Goal: Task Accomplishment & Management: Manage account settings

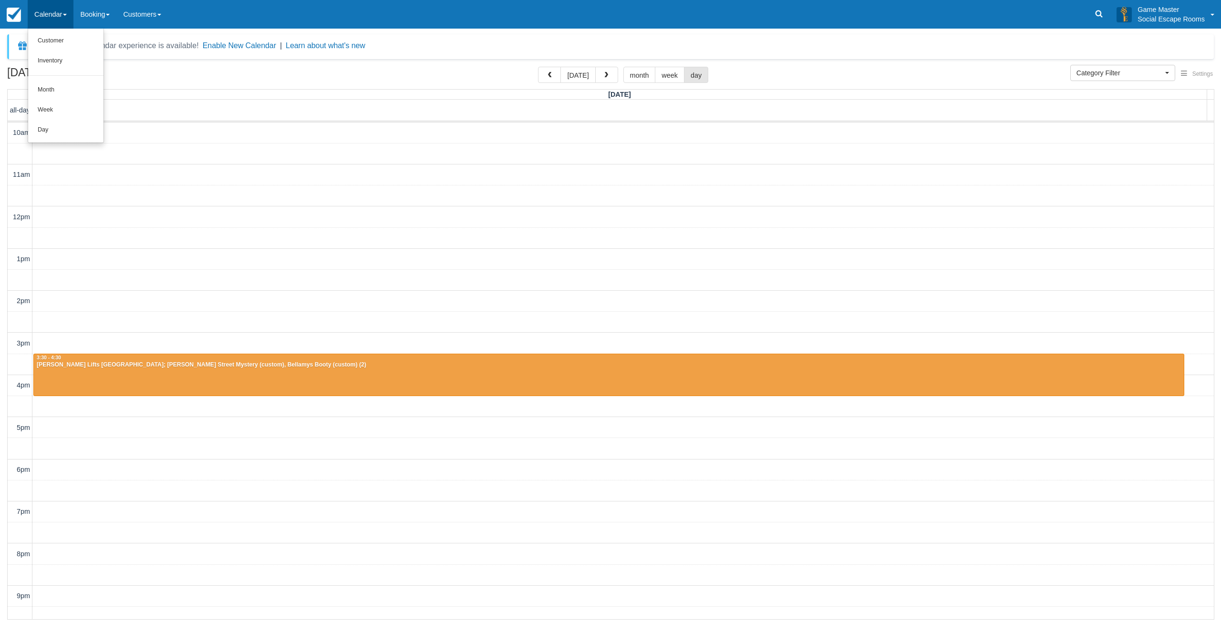
select select
click at [60, 127] on link "Day" at bounding box center [65, 130] width 75 height 20
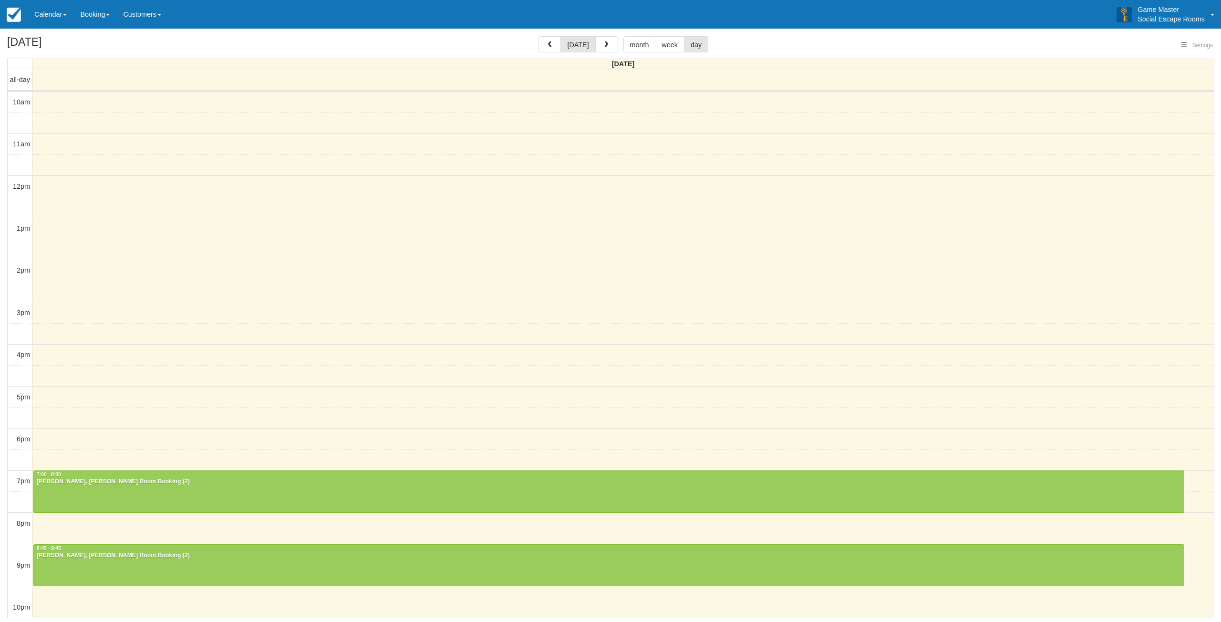
select select
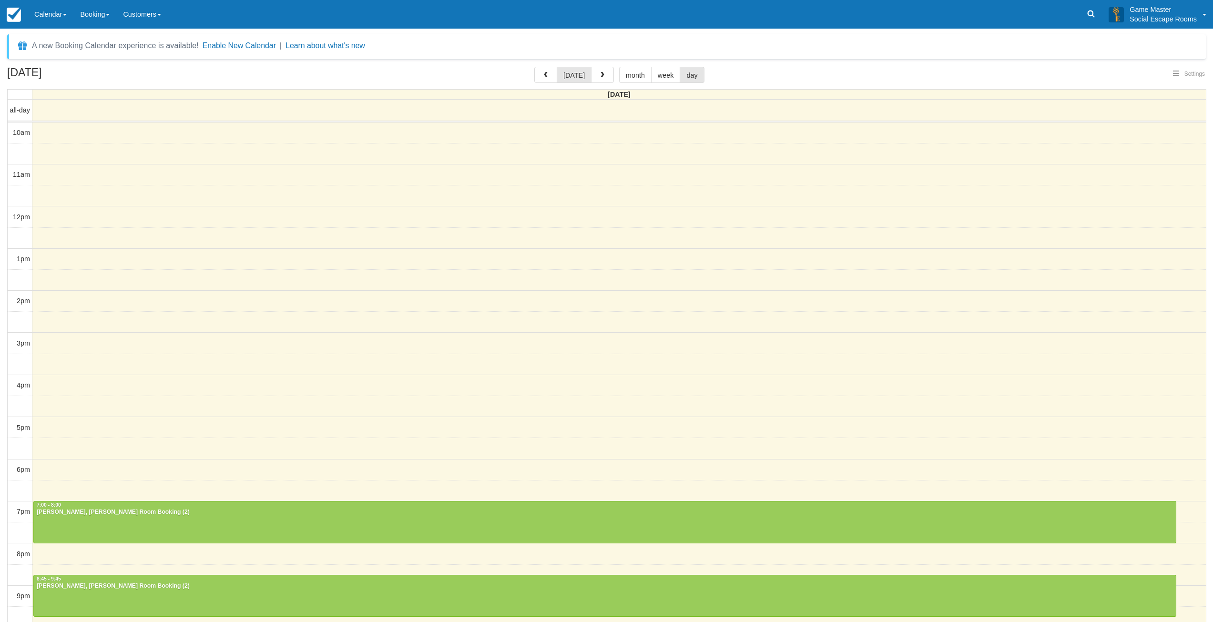
select select
click at [168, 307] on div "10am 11am 12pm 1pm 2pm 3pm 4pm 5pm 6pm 7pm 8pm 9pm 10pm 7:00 - 8:00 Laura Grubi…" at bounding box center [607, 387] width 1199 height 528
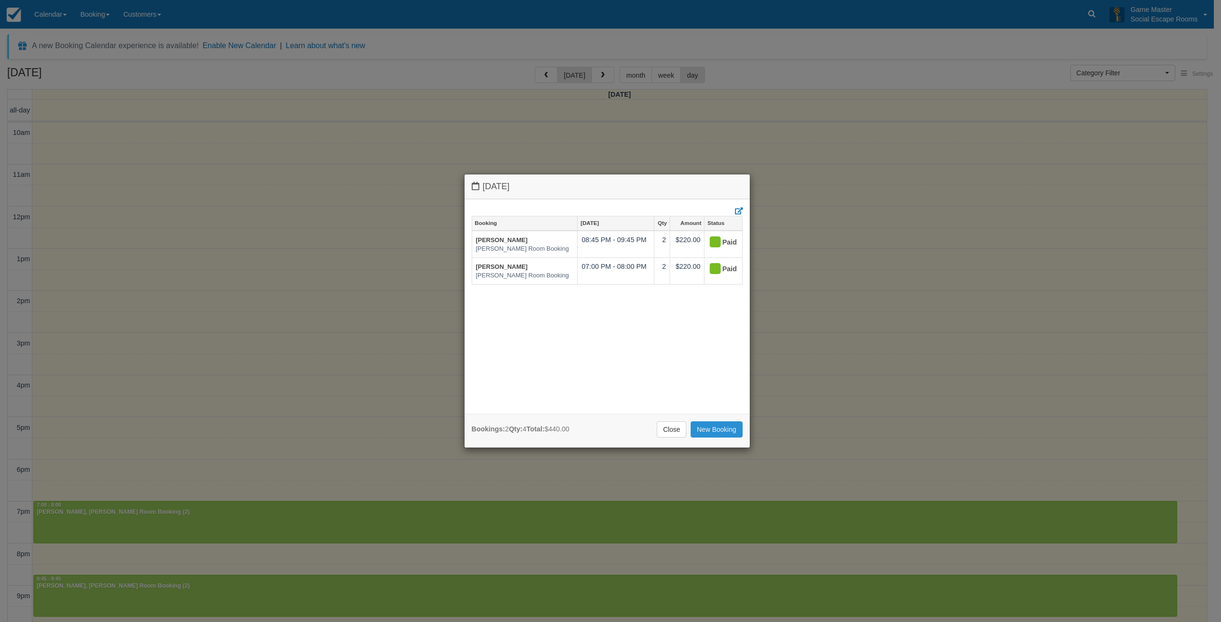
click at [737, 431] on link "New Booking" at bounding box center [716, 429] width 52 height 16
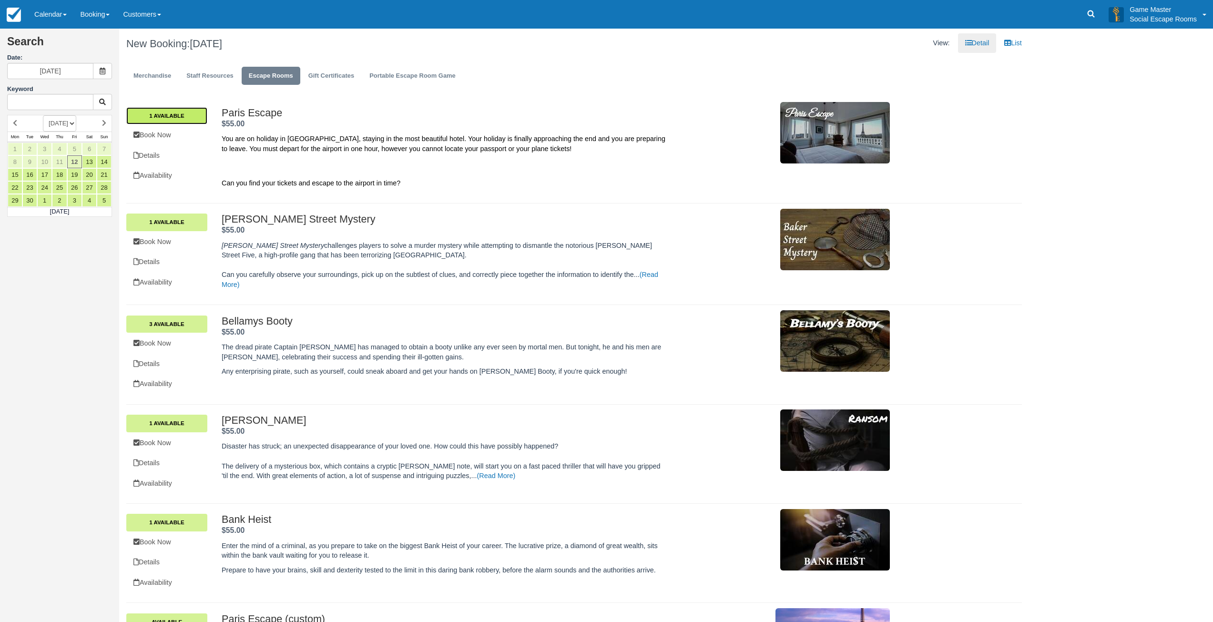
click at [188, 113] on link "1 Available" at bounding box center [166, 115] width 81 height 17
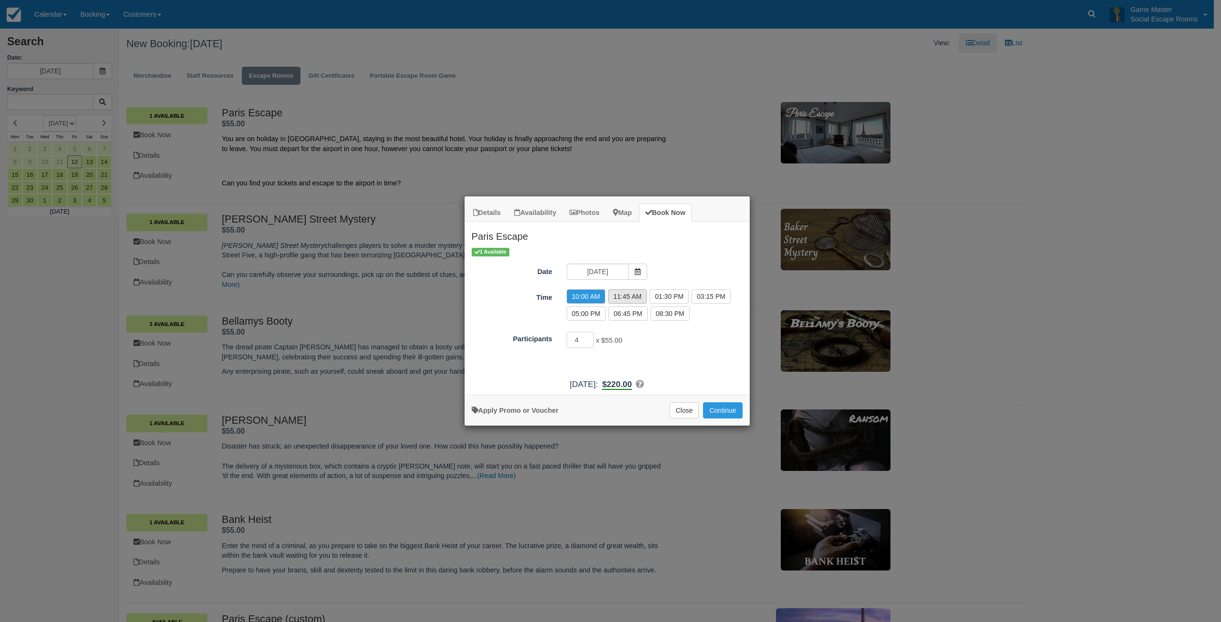
click at [630, 298] on label "11:45 AM" at bounding box center [627, 296] width 39 height 14
radio input "true"
type input "3"
click at [589, 341] on input "3" at bounding box center [580, 340] width 28 height 16
click at [718, 412] on button "Continue" at bounding box center [722, 410] width 39 height 16
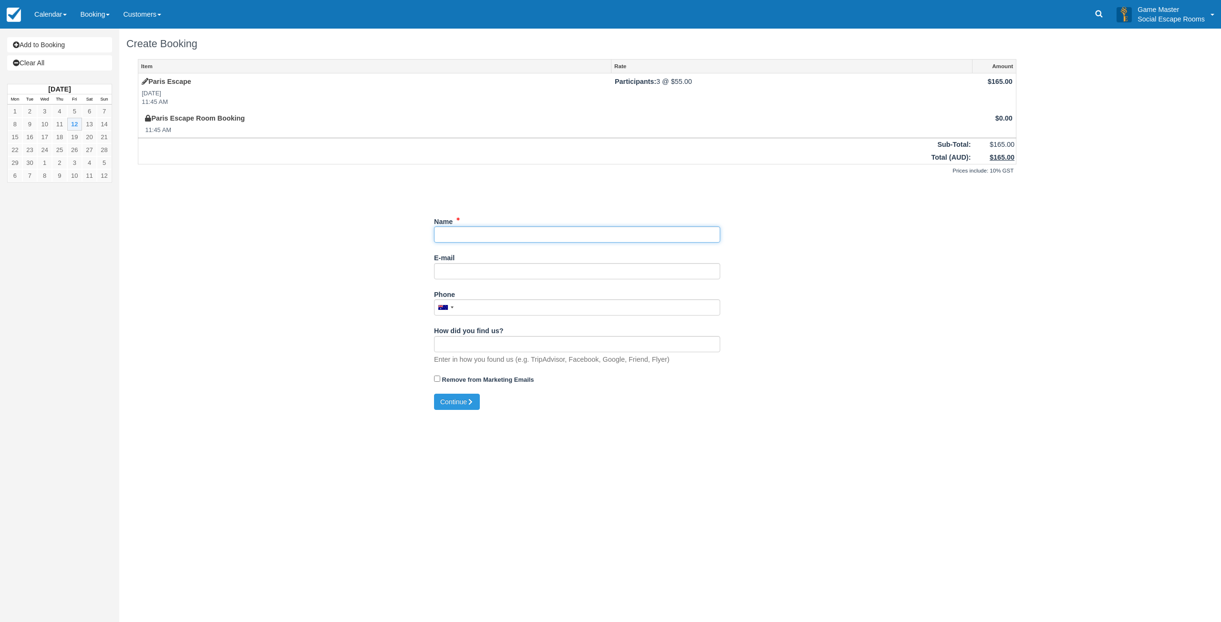
click at [502, 232] on input "Name" at bounding box center [577, 234] width 286 height 16
click at [461, 234] on input "Name" at bounding box center [574, 234] width 286 height 16
paste input "sbrough"
type input "[PERSON_NAME]"
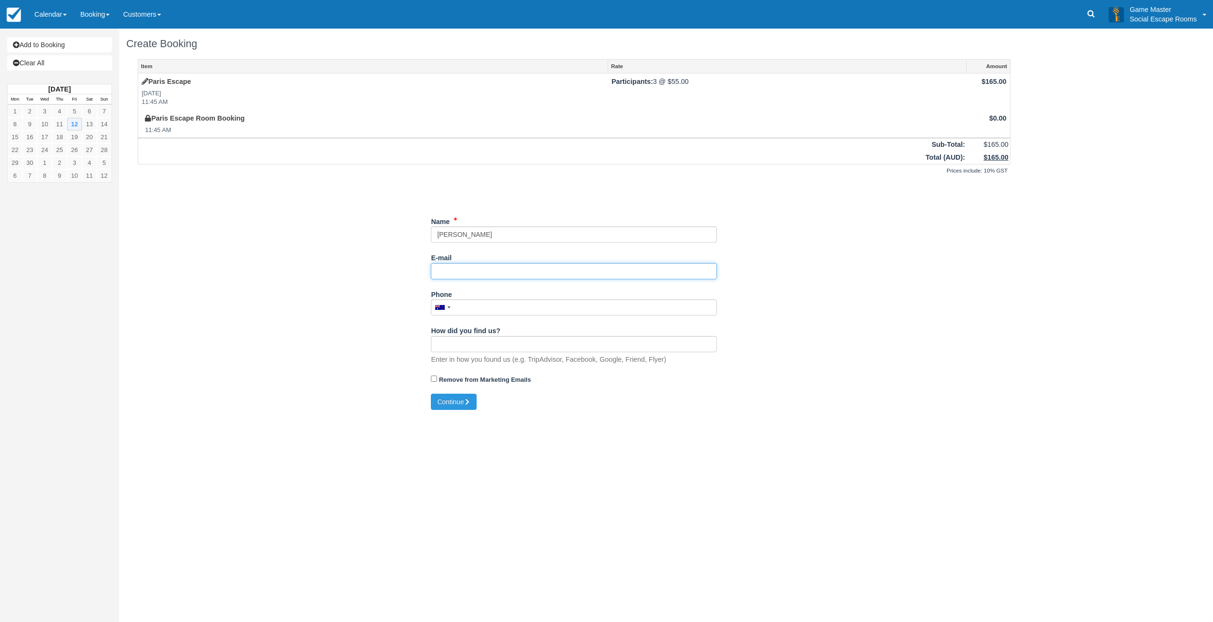
click at [463, 269] on input "E-mail" at bounding box center [574, 271] width 286 height 16
click at [473, 275] on input "E-mail" at bounding box center [574, 271] width 286 height 16
paste input "lilygoldsbrough5@gmail.com"
type input "lilygoldsbrough5@gmail.com"
click at [479, 306] on input "Phone" at bounding box center [574, 307] width 286 height 16
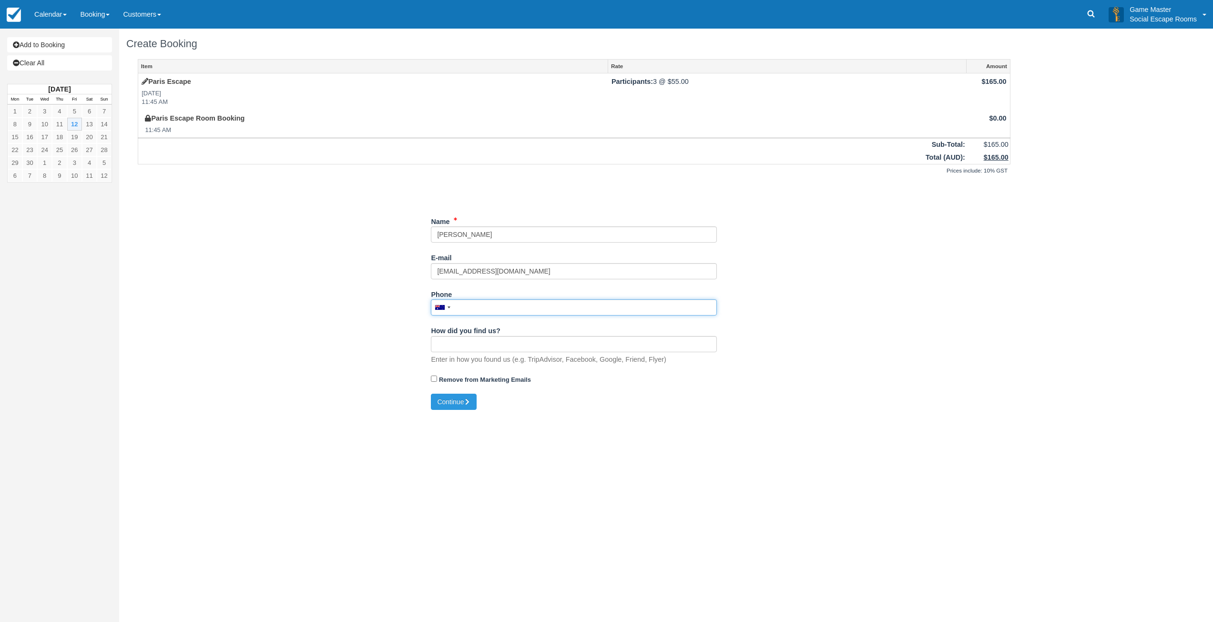
drag, startPoint x: 496, startPoint y: 305, endPoint x: 495, endPoint y: 311, distance: 6.4
click at [496, 305] on input "Phone" at bounding box center [574, 307] width 286 height 16
paste input "+61499106558"
click at [457, 400] on button "Continue" at bounding box center [454, 402] width 46 height 16
type input "+61499106558"
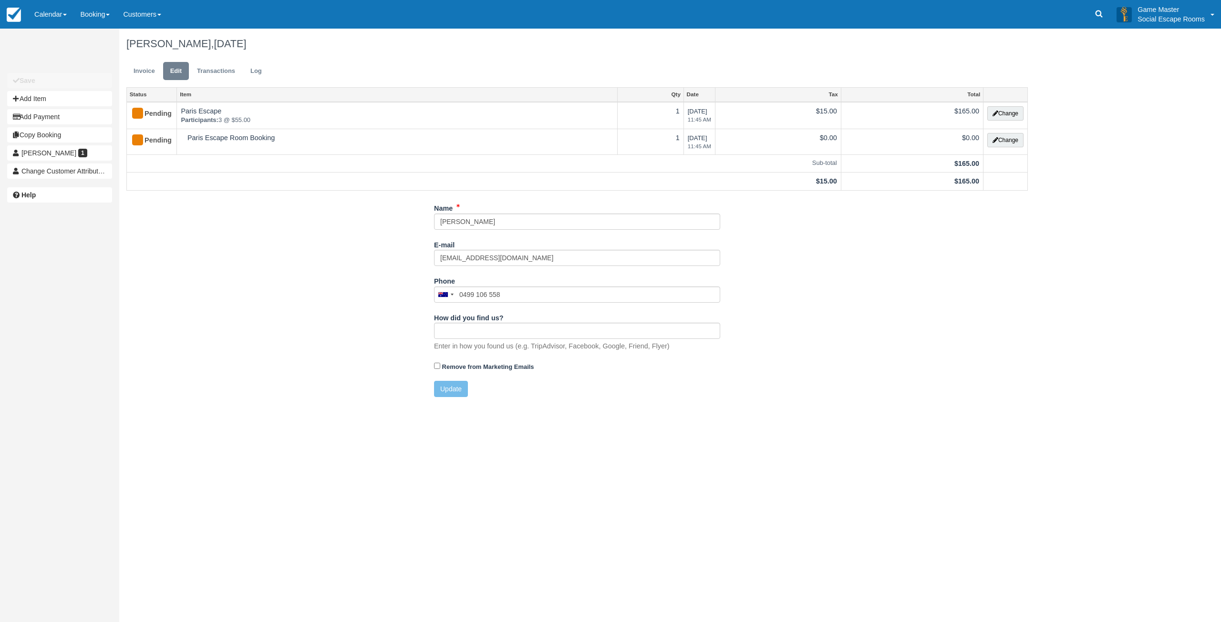
click at [1001, 114] on button "Change" at bounding box center [1005, 113] width 36 height 14
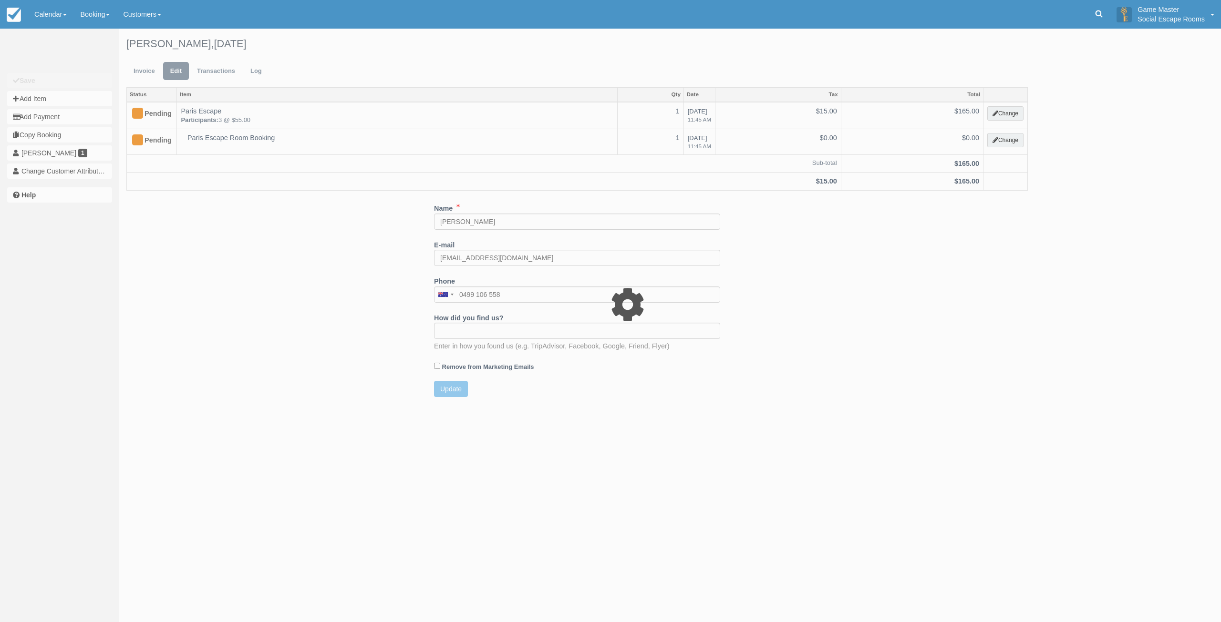
select select "2"
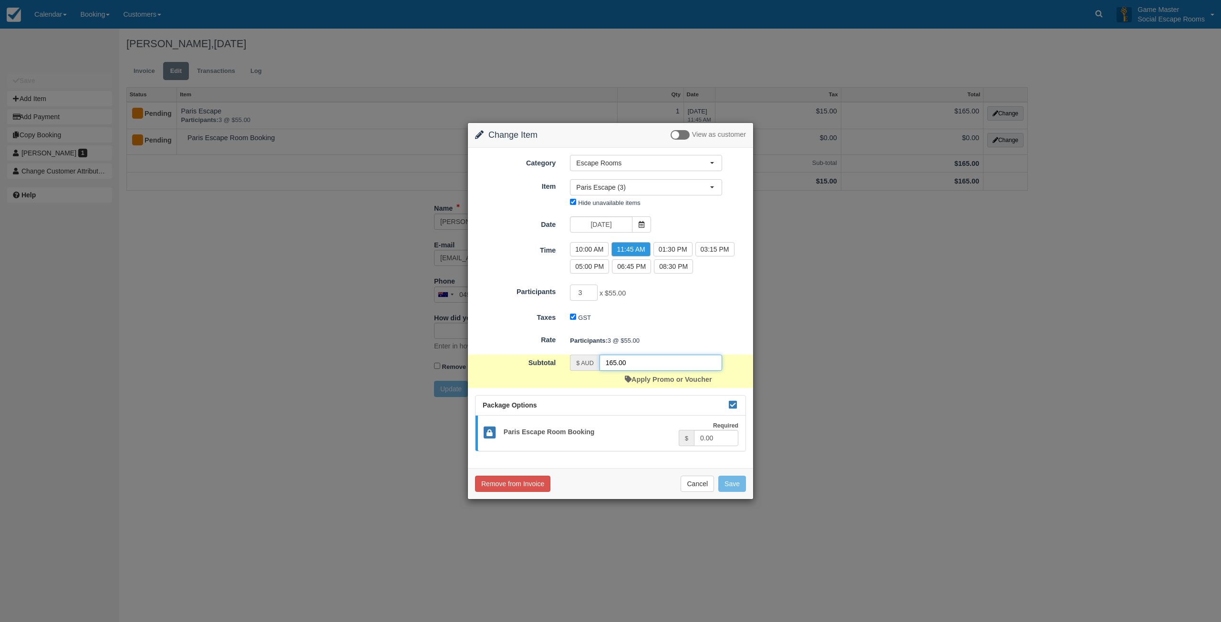
drag, startPoint x: 645, startPoint y: 362, endPoint x: 596, endPoint y: 361, distance: 48.7
click at [579, 360] on div "$ AUD 165.00" at bounding box center [646, 363] width 152 height 16
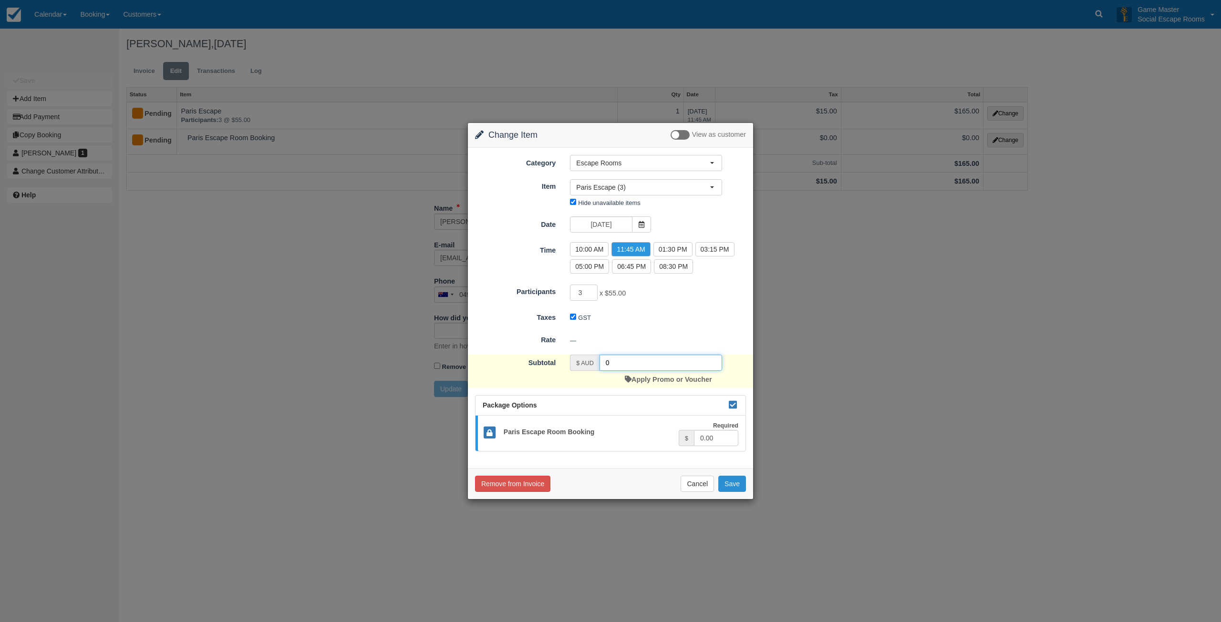
type input "0"
click at [730, 483] on button "Save" at bounding box center [732, 484] width 28 height 16
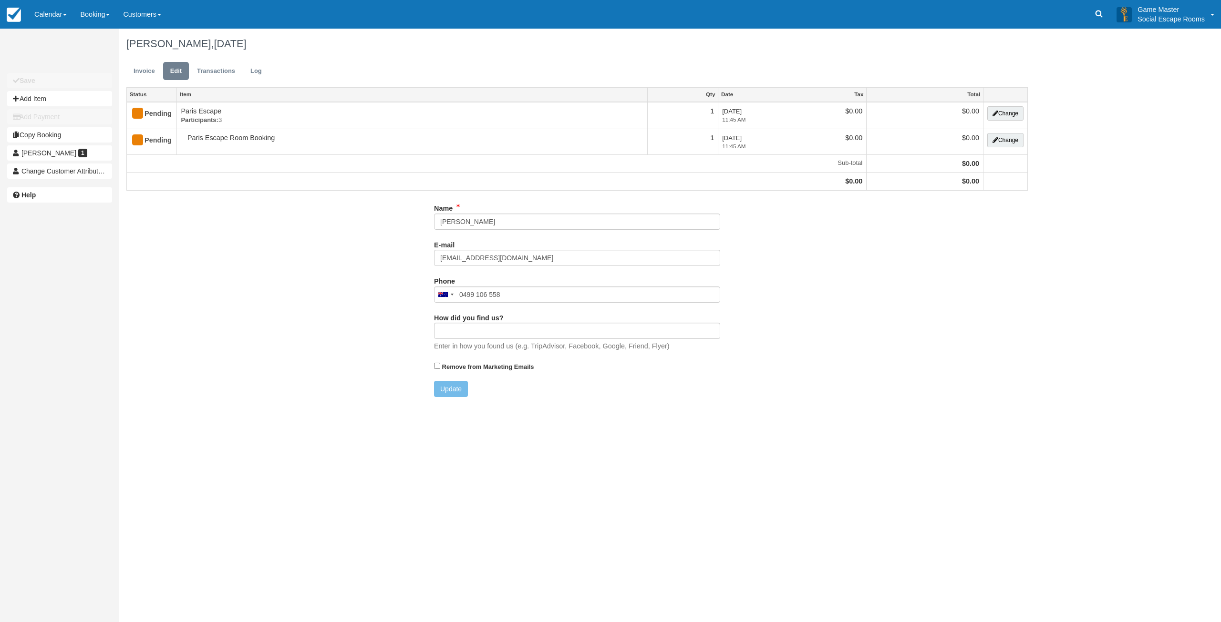
click at [144, 74] on link "Invoice" at bounding box center [144, 71] width 36 height 19
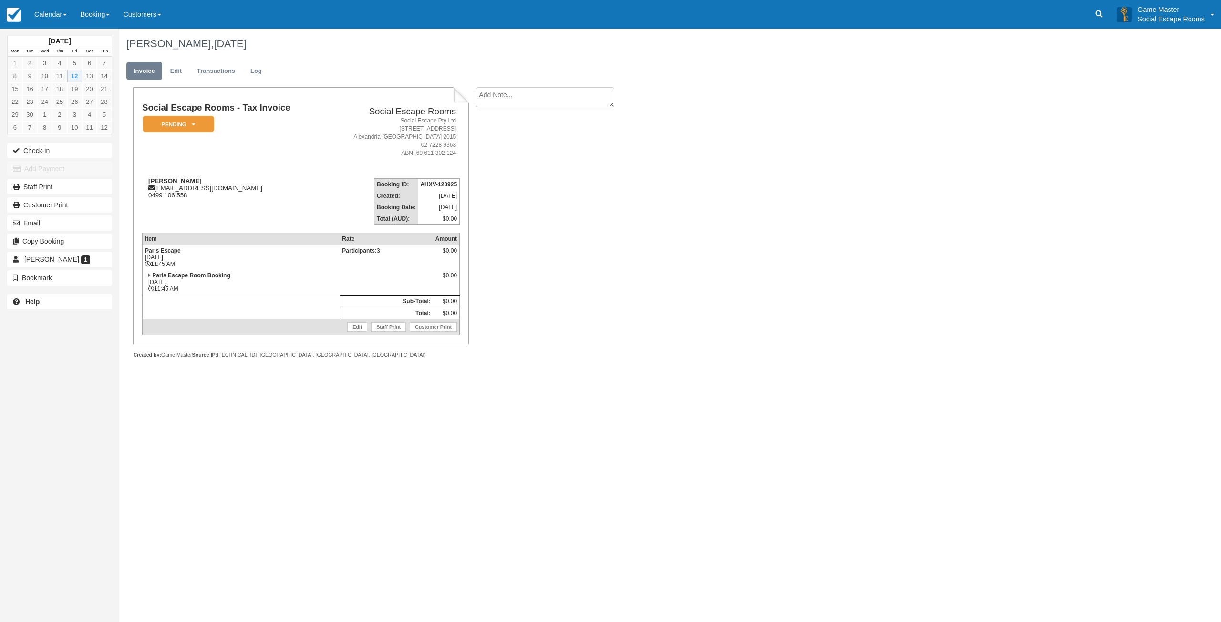
click at [552, 97] on textarea at bounding box center [545, 97] width 138 height 20
type textarea "Staff training"
click at [505, 155] on button "Create" at bounding box center [497, 152] width 43 height 16
click at [555, 222] on div "Social Escape Rooms - Tax Invoice Pending   Reserved Deposit Paid Blocked for C…" at bounding box center [381, 233] width 524 height 292
click at [583, 186] on div "Social Escape Rooms - Tax Invoice Pending   Reserved Deposit Paid Blocked for C…" at bounding box center [381, 233] width 524 height 292
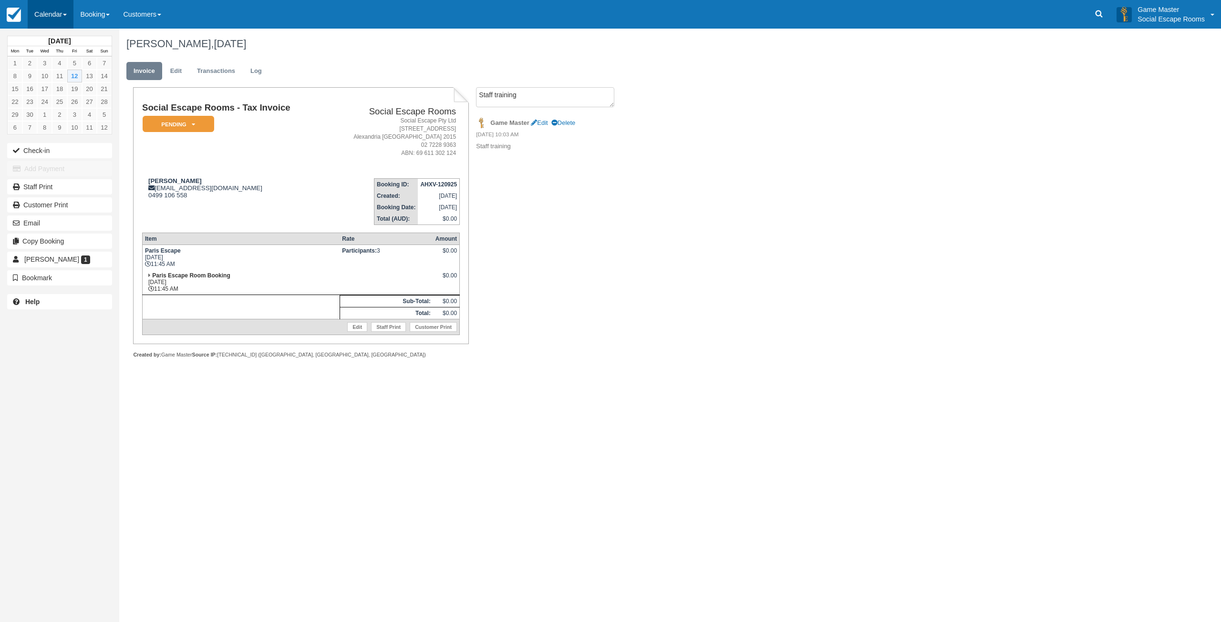
click at [45, 10] on link "Calendar" at bounding box center [51, 14] width 46 height 29
click at [52, 129] on link "Day" at bounding box center [65, 130] width 75 height 20
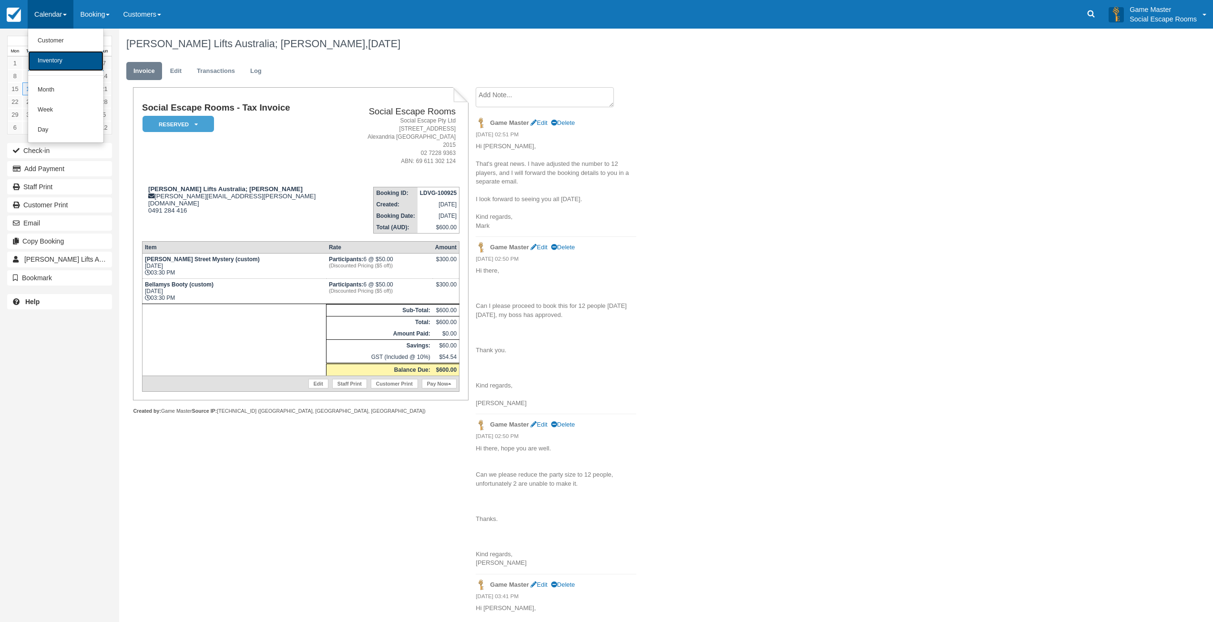
click at [66, 64] on link "Inventory" at bounding box center [65, 61] width 75 height 20
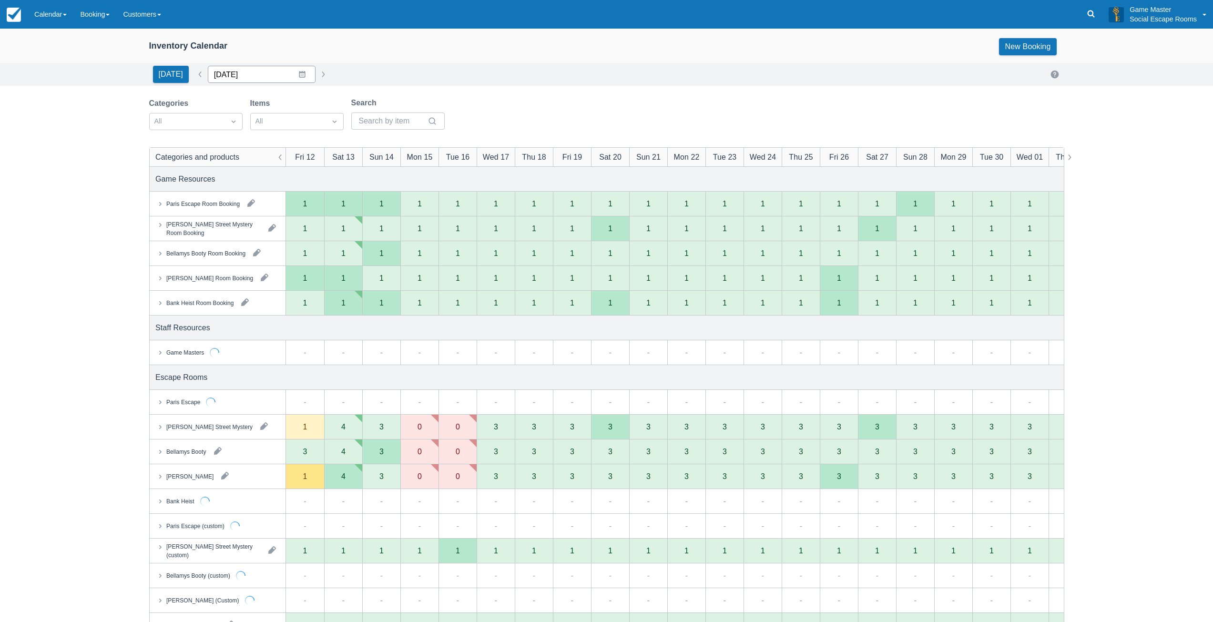
click at [297, 75] on input "[DATE]" at bounding box center [262, 74] width 108 height 17
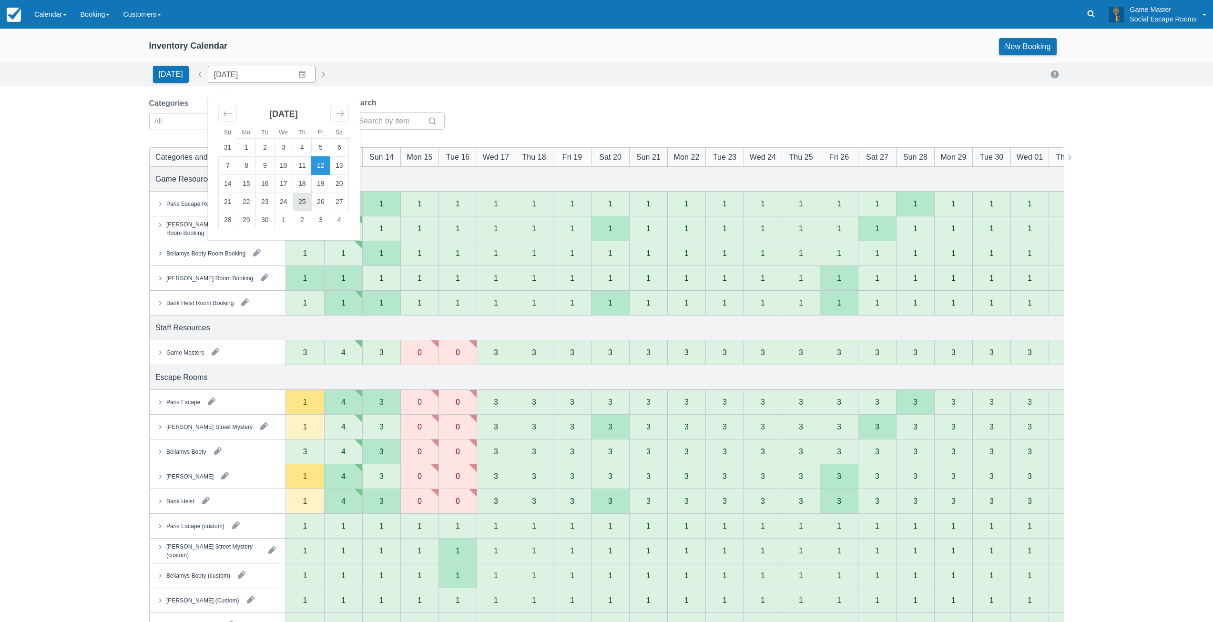
click at [303, 198] on td "25" at bounding box center [302, 202] width 19 height 18
type input "25/09/2025"
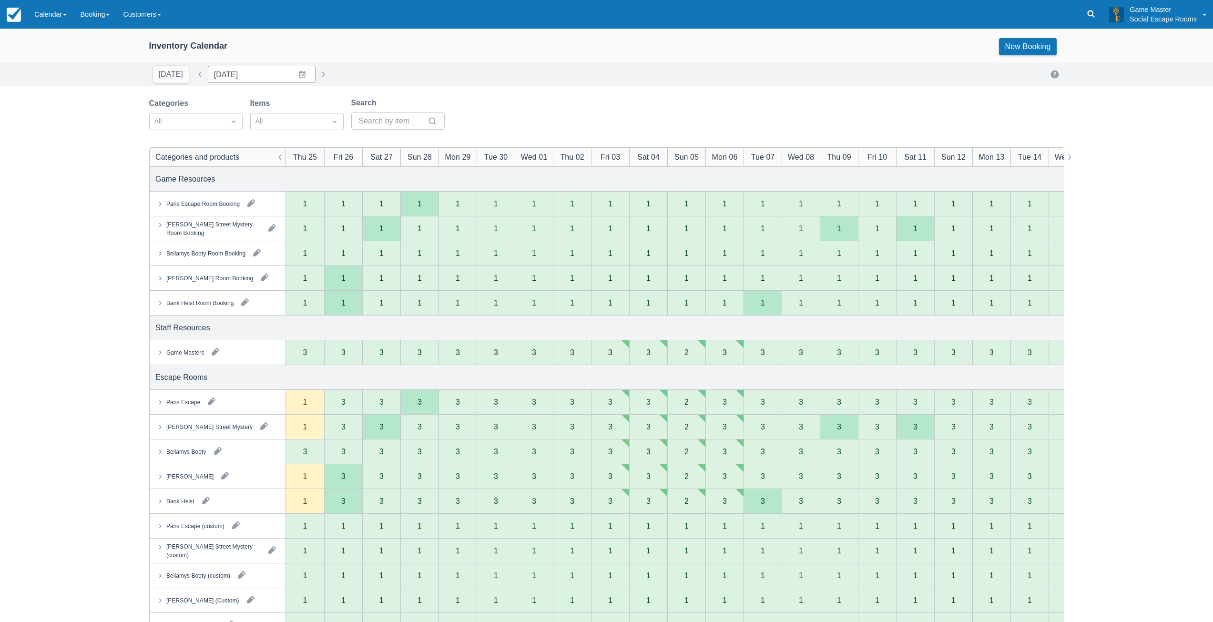
click at [214, 353] on button "button" at bounding box center [215, 351] width 15 height 15
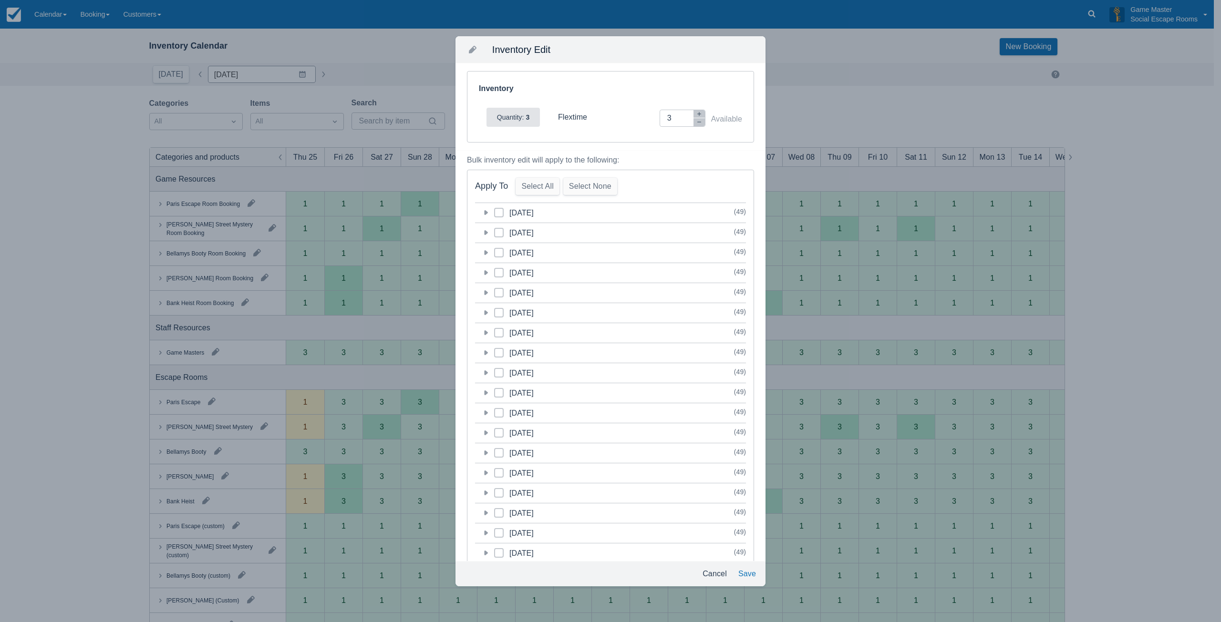
click at [488, 210] on icon at bounding box center [486, 213] width 10 height 10
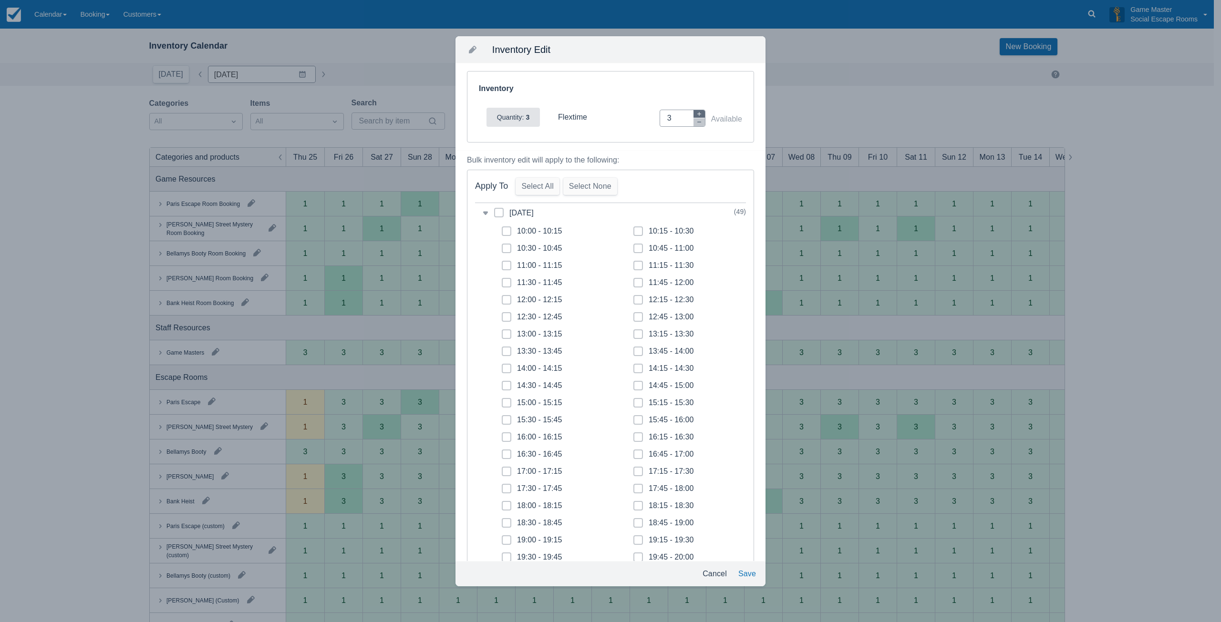
click at [696, 114] on icon "button" at bounding box center [699, 114] width 6 height 6
type input "5"
drag, startPoint x: 506, startPoint y: 232, endPoint x: 509, endPoint y: 244, distance: 12.6
click at [506, 231] on icon at bounding box center [506, 231] width 2 height 2
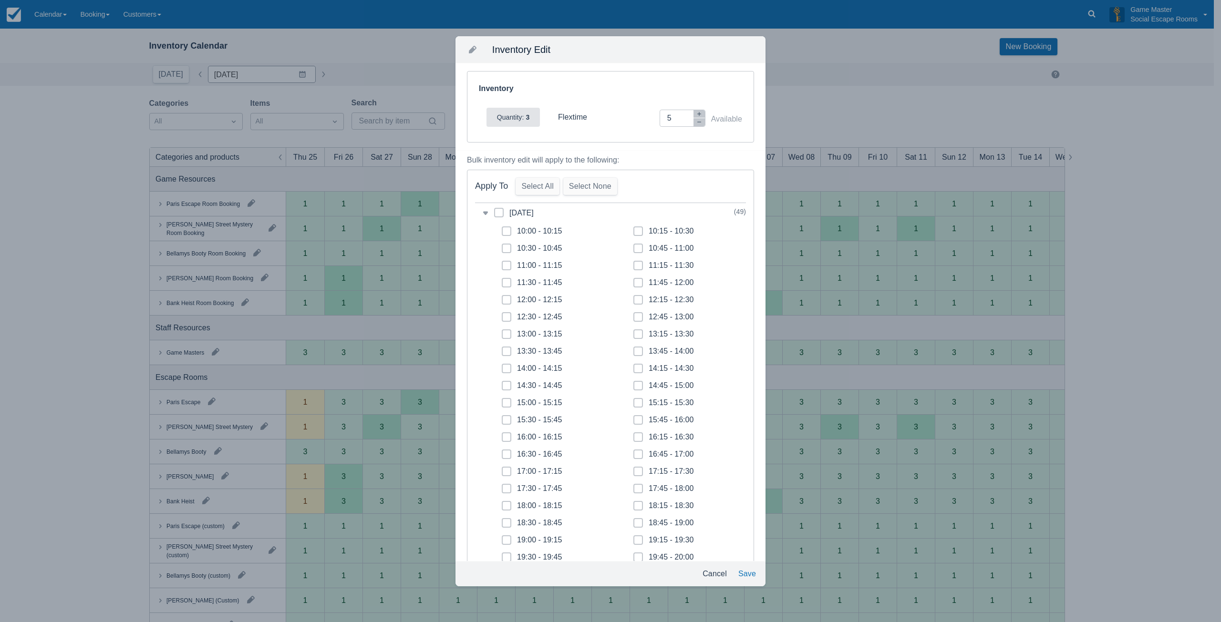
click at [502, 229] on input "10:00 - 10:15" at bounding box center [502, 228] width 0 height 0
checkbox input "true"
click at [509, 245] on span at bounding box center [507, 252] width 10 height 17
click at [502, 246] on input "10:30 - 10:45" at bounding box center [502, 246] width 0 height 0
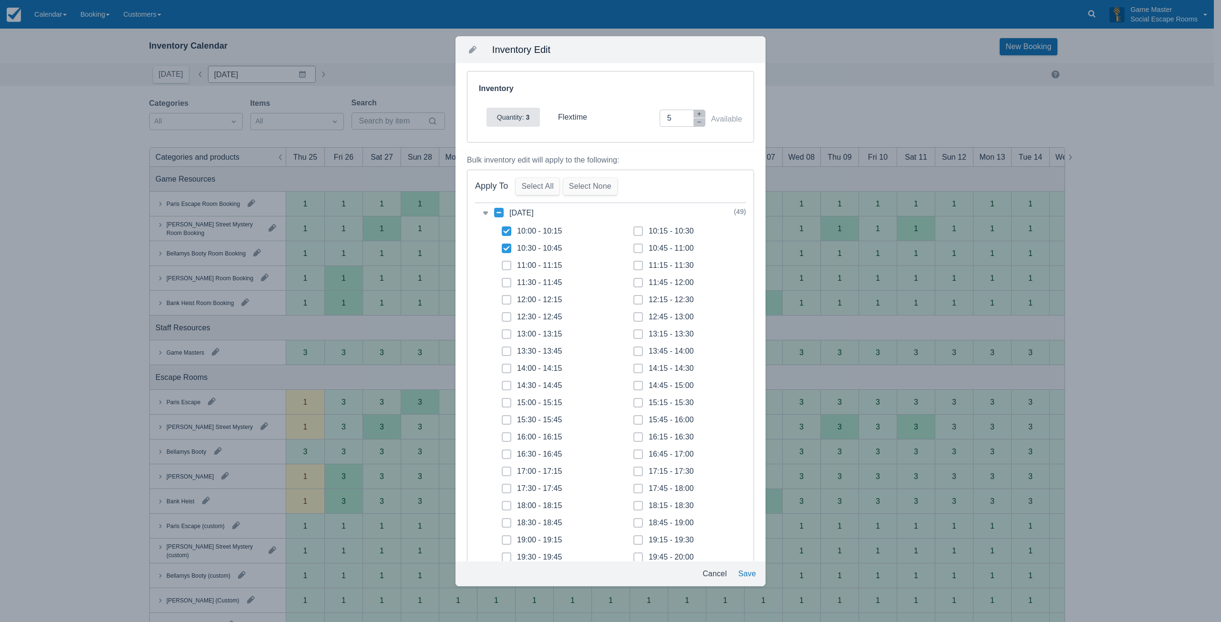
checkbox input "true"
click at [505, 268] on span at bounding box center [507, 269] width 10 height 17
click at [502, 263] on input "11:00 - 11:15" at bounding box center [502, 263] width 0 height 0
checkbox input "true"
click at [511, 281] on label "11:30 - 11:45" at bounding box center [532, 283] width 60 height 10
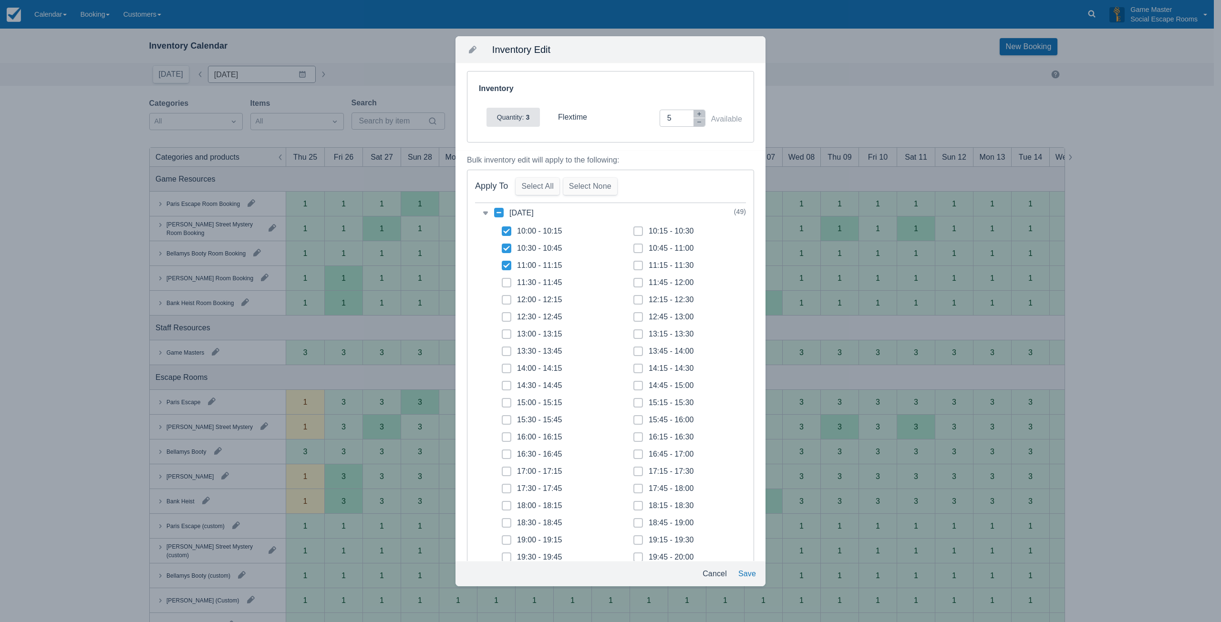
click at [502, 280] on input "11:30 - 11:45" at bounding box center [502, 280] width 0 height 0
checkbox input "true"
drag, startPoint x: 637, startPoint y: 231, endPoint x: 636, endPoint y: 245, distance: 13.4
click at [637, 233] on span at bounding box center [638, 234] width 10 height 17
click at [634, 229] on input "10:15 - 10:30" at bounding box center [633, 228] width 0 height 0
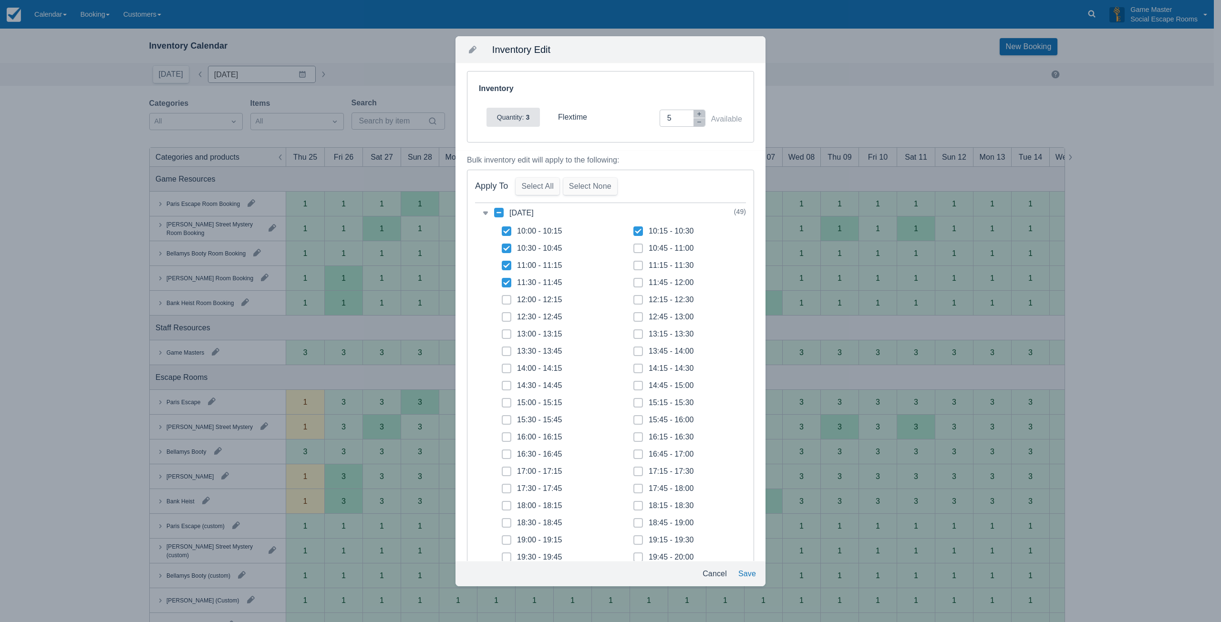
checkbox input "true"
click at [636, 246] on span at bounding box center [638, 252] width 10 height 17
click at [634, 246] on input "10:45 - 11:00" at bounding box center [633, 246] width 0 height 0
checkbox input "true"
click at [633, 267] on span at bounding box center [638, 269] width 10 height 17
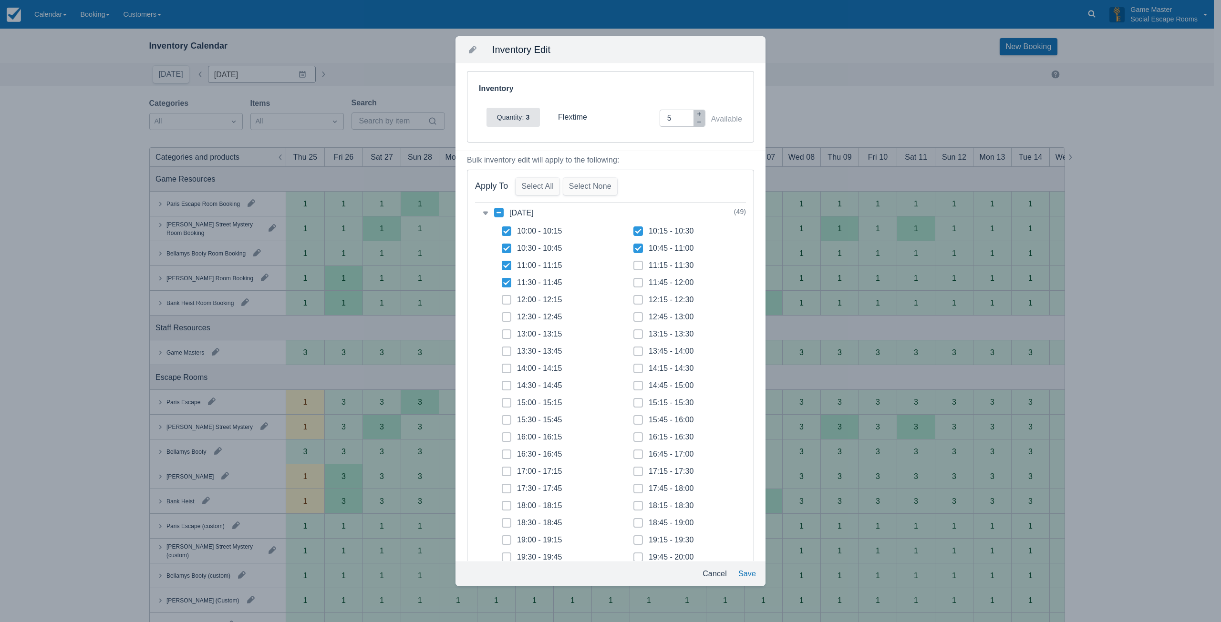
click at [633, 263] on input "11:15 - 11:30" at bounding box center [633, 263] width 0 height 0
checkbox input "true"
click at [743, 577] on button "Save" at bounding box center [746, 573] width 25 height 17
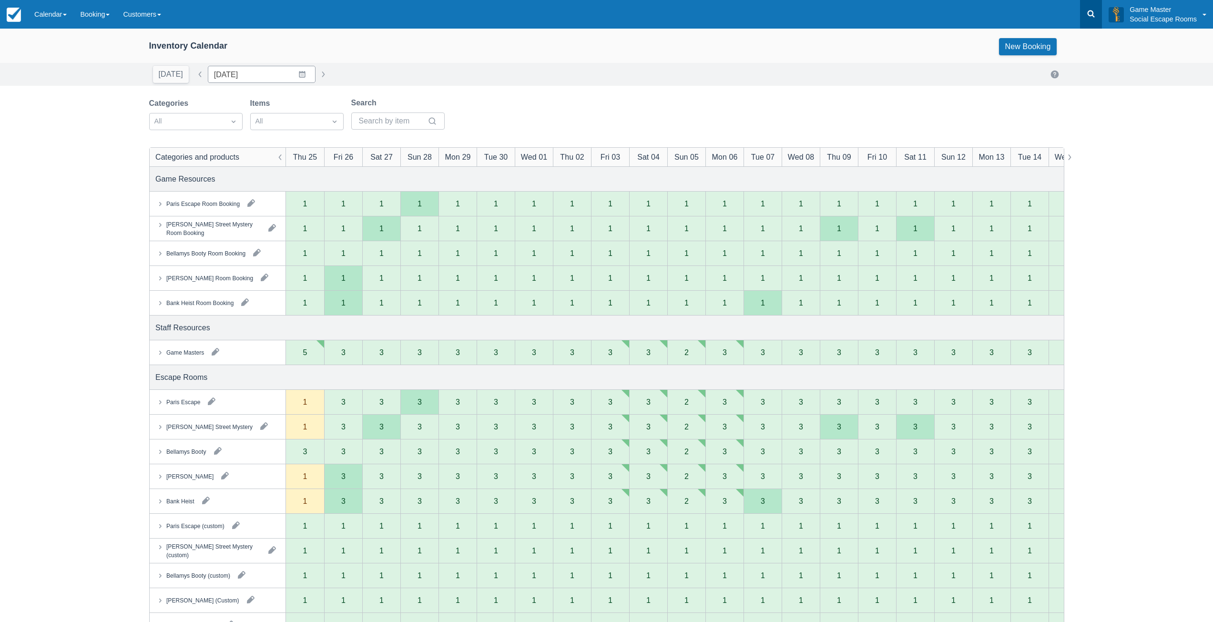
click at [1086, 10] on link at bounding box center [1091, 14] width 22 height 29
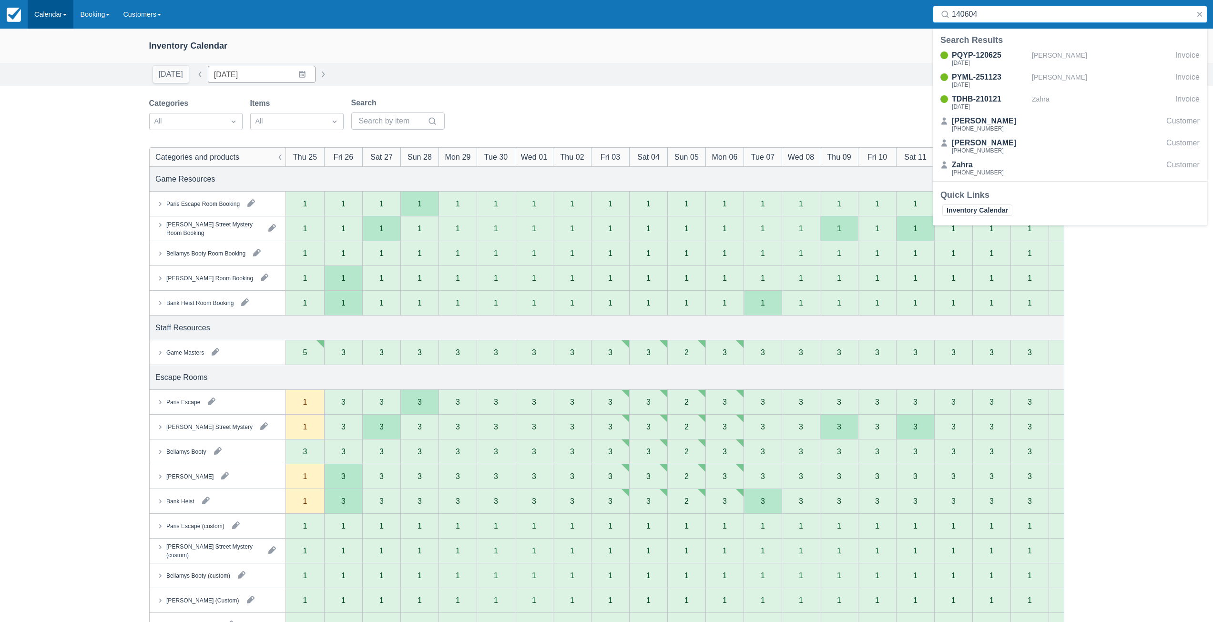
type input "140604"
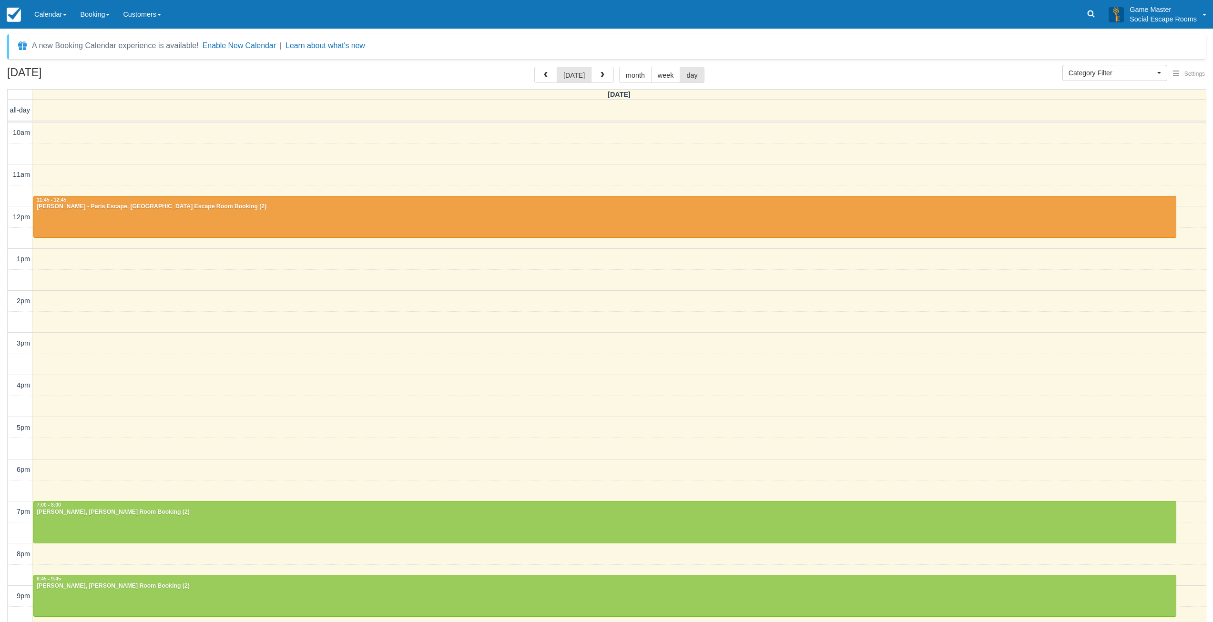
select select
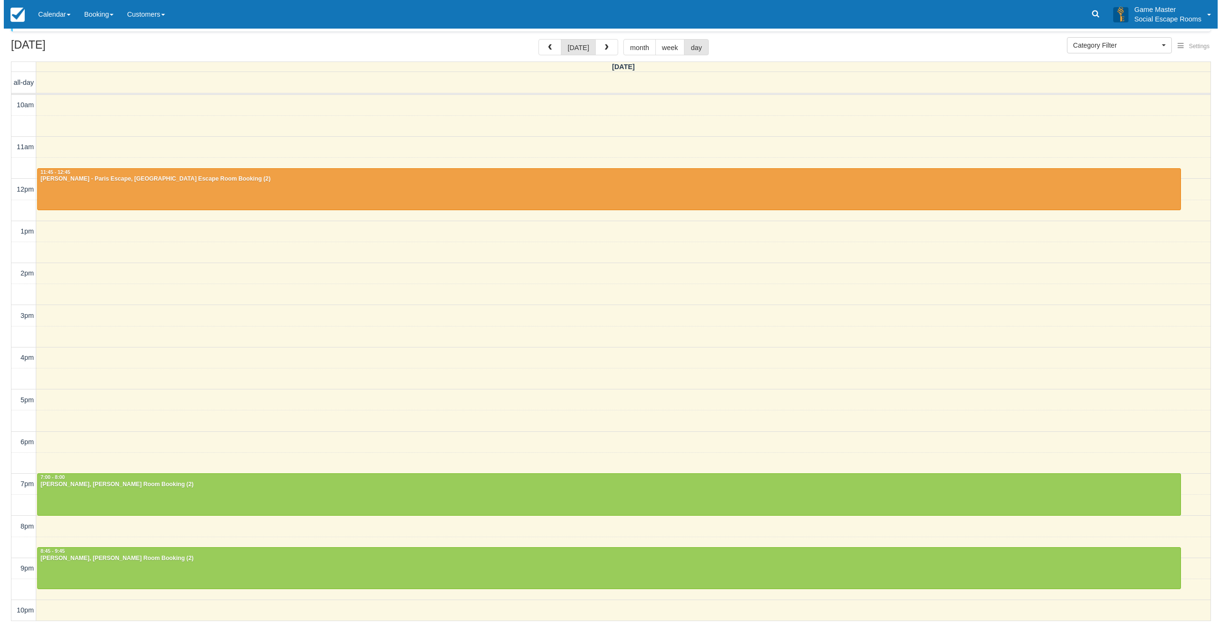
scroll to position [29, 0]
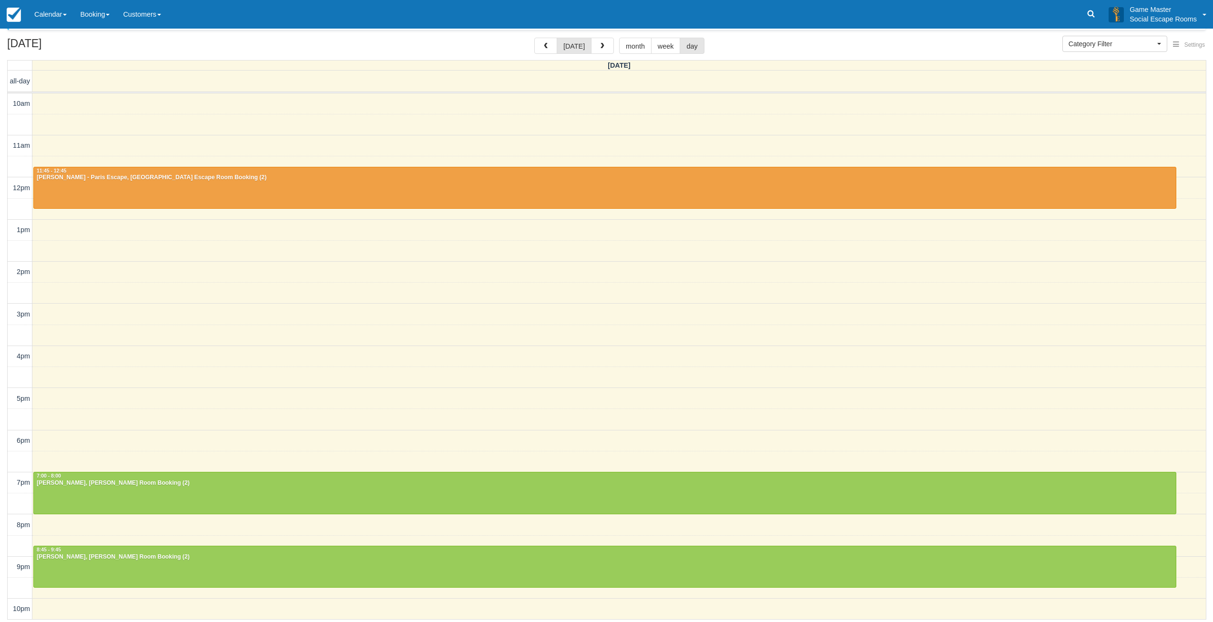
click at [98, 528] on div "10am 11am 12pm 1pm 2pm 3pm 4pm 5pm 6pm 7pm 8pm 9pm 10pm 11:45 - 12:45 Lily Gold…" at bounding box center [607, 357] width 1199 height 528
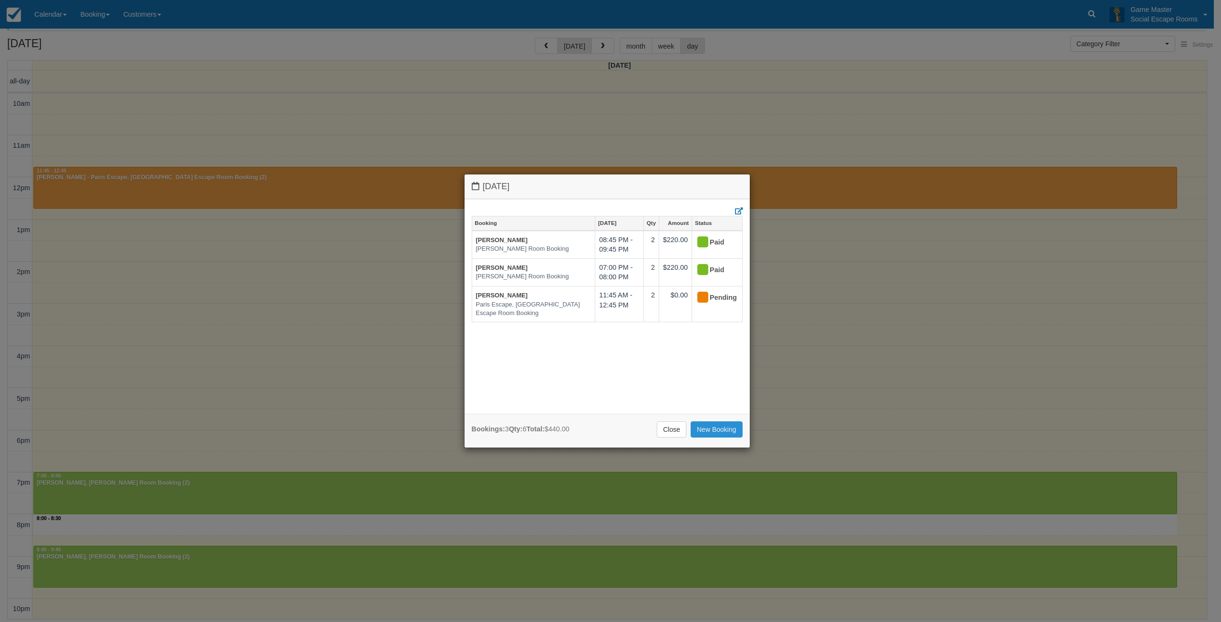
click at [724, 430] on link "New Booking" at bounding box center [716, 429] width 52 height 16
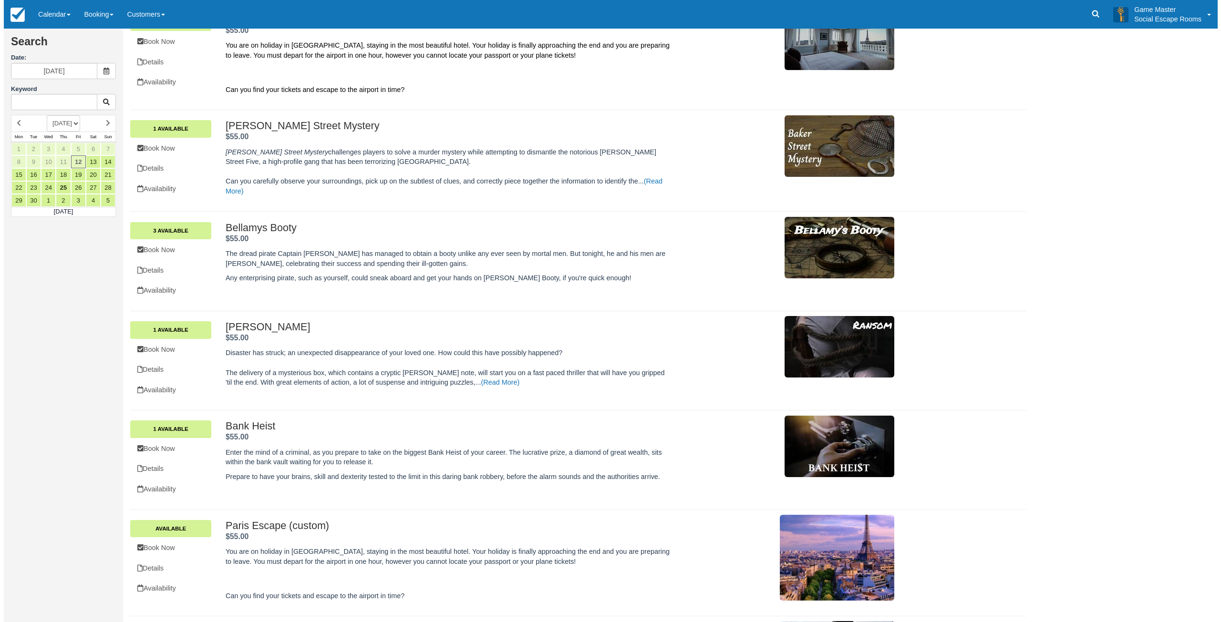
scroll to position [95, 0]
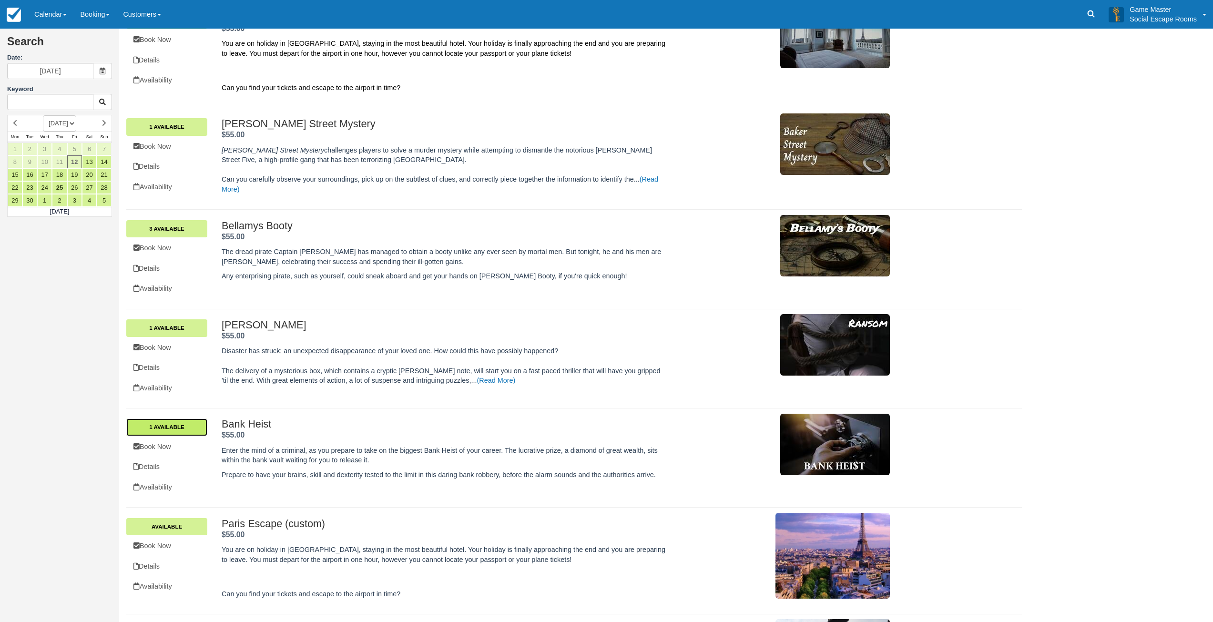
click at [163, 428] on link "1 Available" at bounding box center [166, 427] width 81 height 17
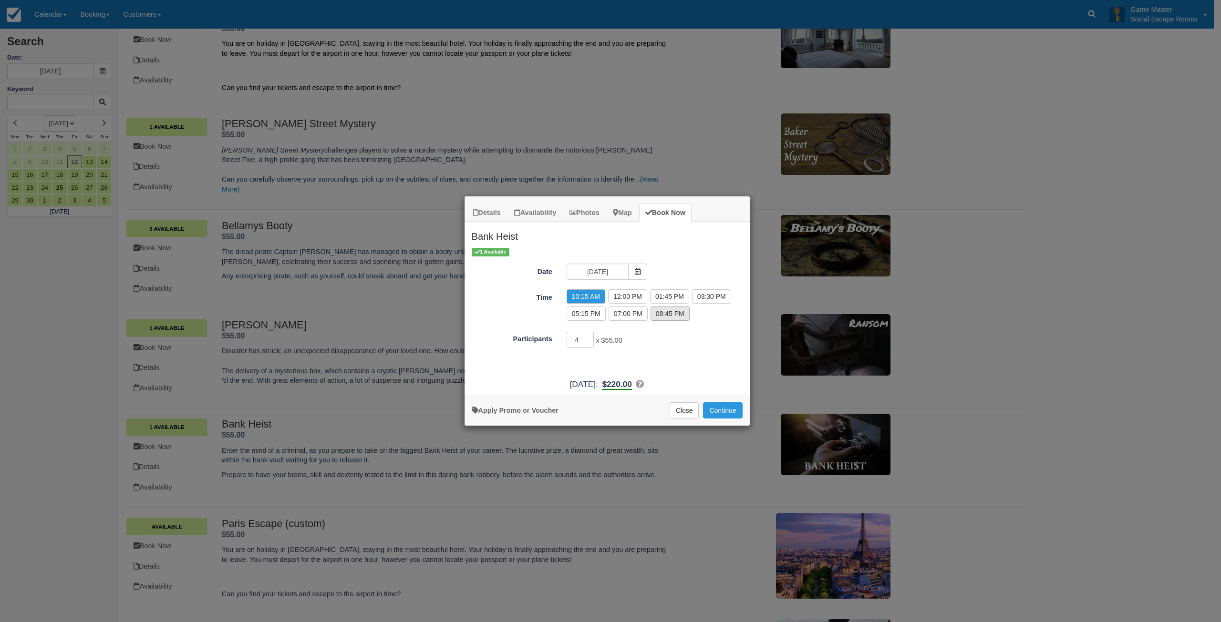
click at [671, 315] on label "08:45 PM" at bounding box center [669, 314] width 39 height 14
radio input "true"
type input "5"
click at [590, 336] on input "5" at bounding box center [580, 340] width 28 height 16
click at [718, 409] on button "Continue" at bounding box center [722, 410] width 39 height 16
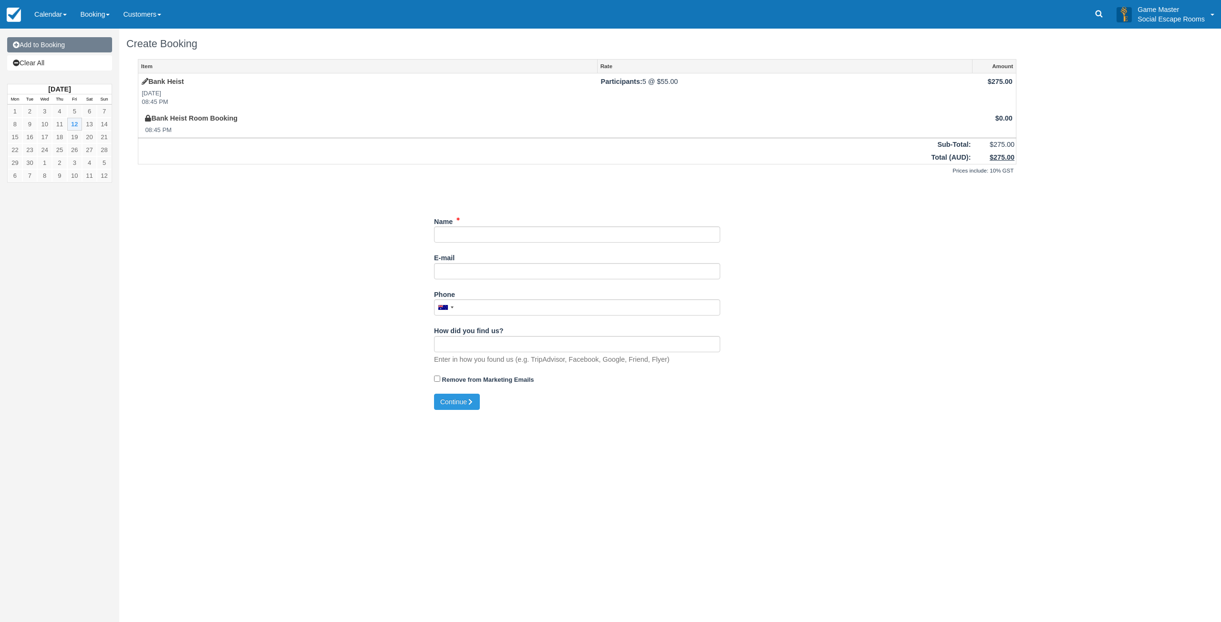
click at [78, 50] on link "Add to Booking" at bounding box center [59, 44] width 105 height 15
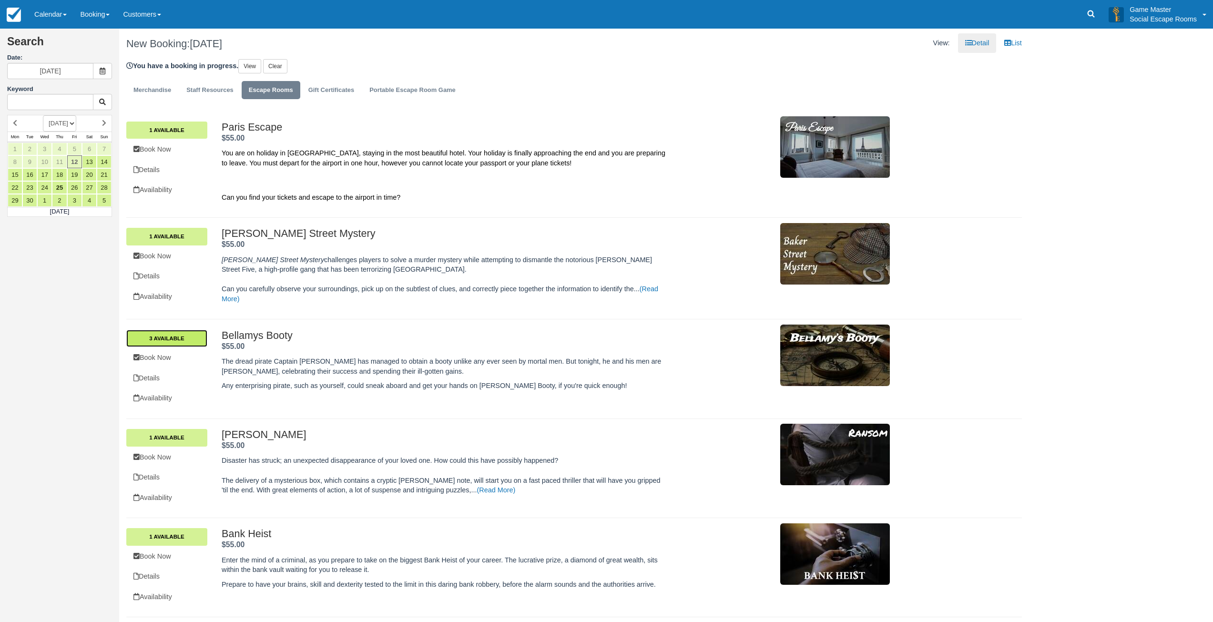
click at [182, 339] on link "3 Available" at bounding box center [166, 338] width 81 height 17
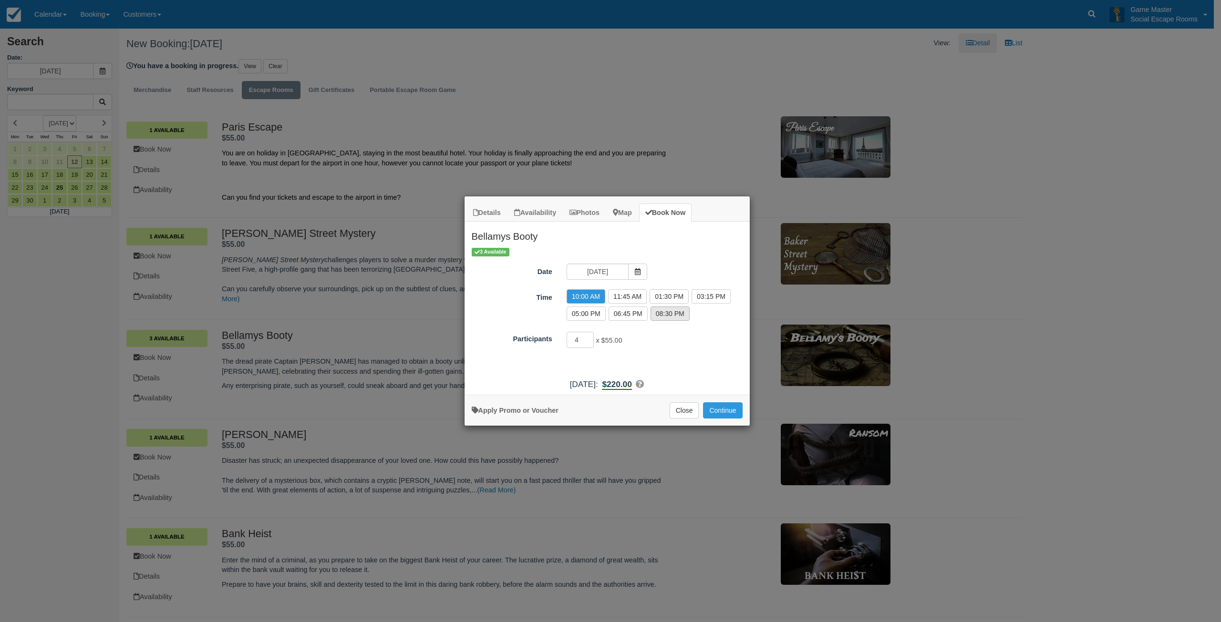
click at [665, 317] on label "08:30 PM" at bounding box center [669, 314] width 39 height 14
radio input "true"
type input "5"
click at [590, 336] on input "5" at bounding box center [580, 340] width 28 height 16
click at [717, 409] on button "Continue" at bounding box center [722, 410] width 39 height 16
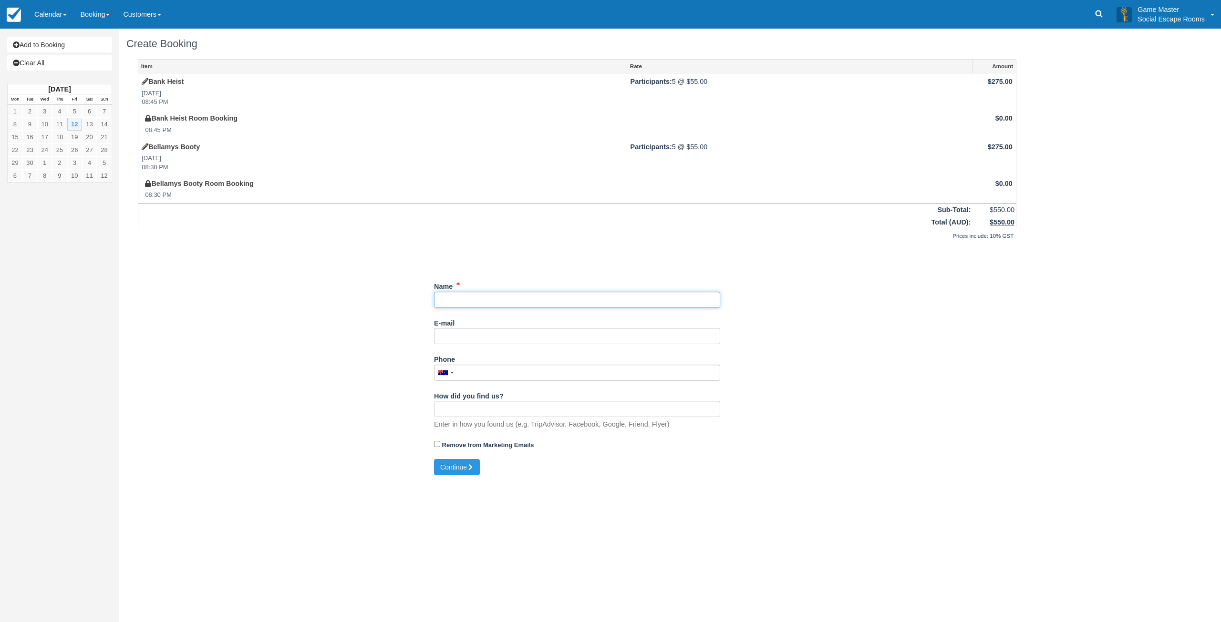
click at [492, 305] on input "Name" at bounding box center [577, 300] width 286 height 16
type input "[PERSON_NAME]"
click at [445, 469] on button "Continue" at bounding box center [454, 467] width 46 height 16
type input "[PHONE_NUMBER]"
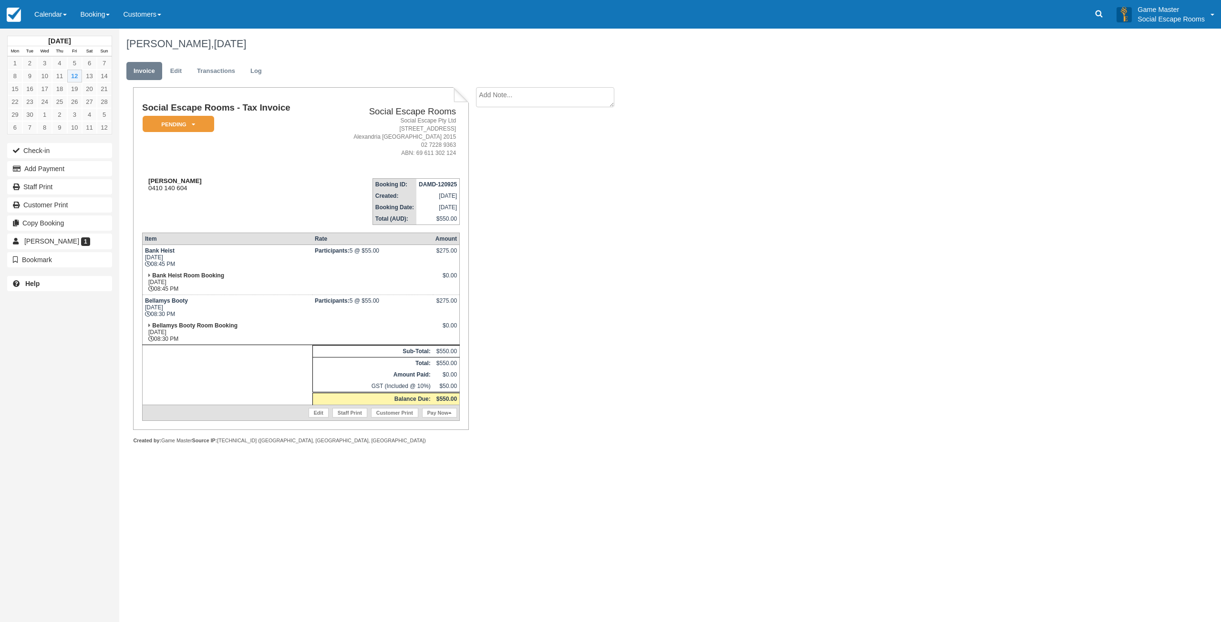
click at [280, 185] on div "[PERSON_NAME] 0410 140 604" at bounding box center [233, 184] width 182 height 14
click at [506, 100] on textarea at bounding box center [545, 113] width 138 height 53
type textarea "Work group"
click at [500, 151] on button "Create" at bounding box center [497, 152] width 43 height 16
click at [172, 123] on em "Pending" at bounding box center [179, 124] width 72 height 17
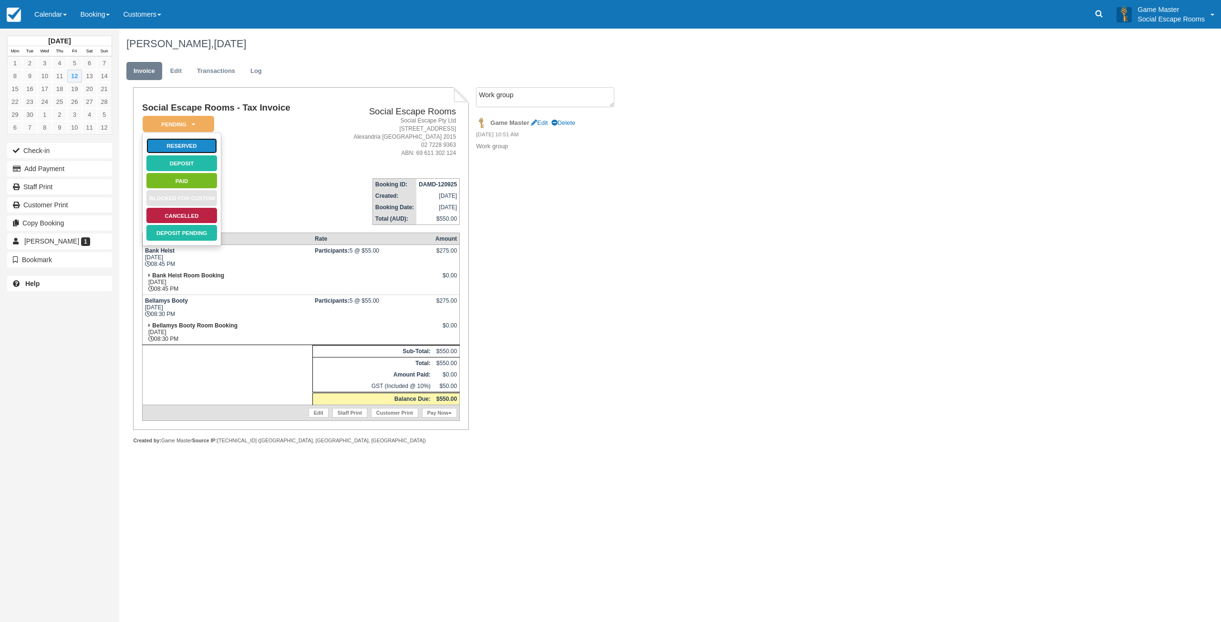
click at [177, 142] on link "Reserved" at bounding box center [182, 146] width 72 height 17
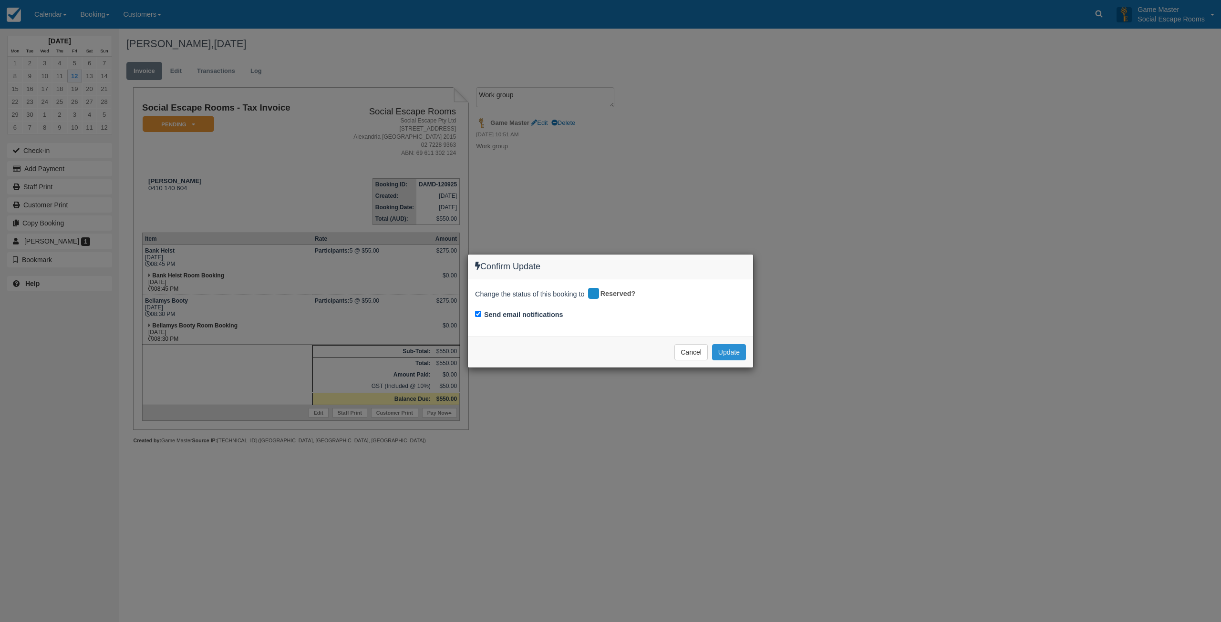
click at [721, 349] on button "Update" at bounding box center [729, 352] width 34 height 16
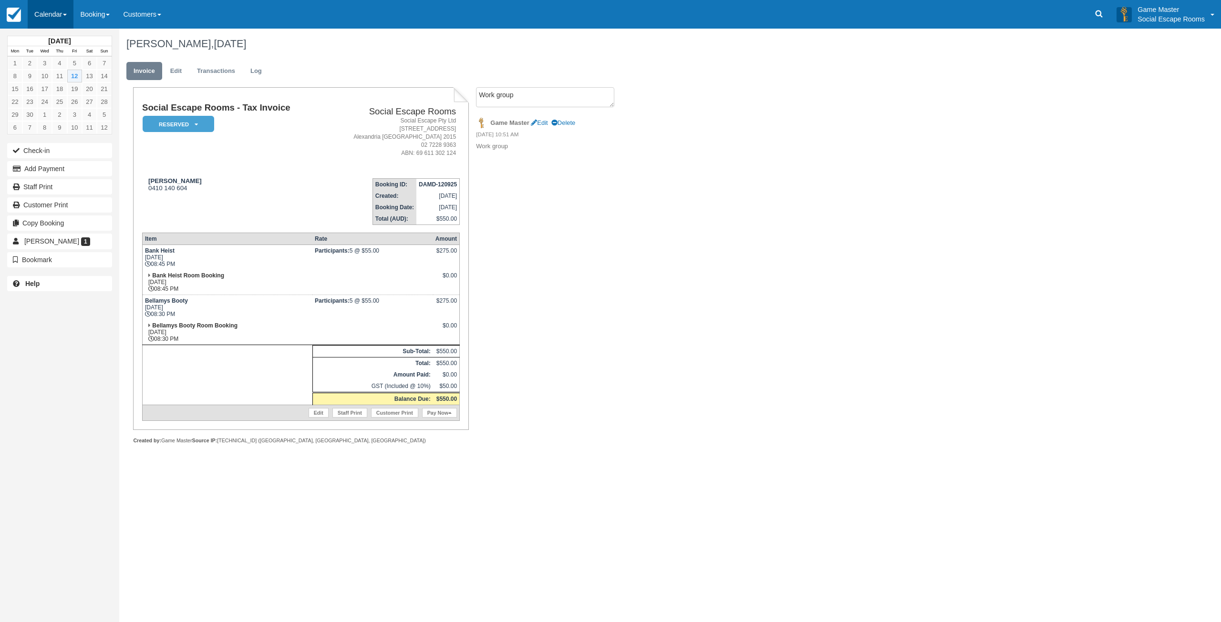
click at [56, 15] on link "Calendar" at bounding box center [51, 14] width 46 height 29
click at [46, 128] on link "Day" at bounding box center [65, 130] width 75 height 20
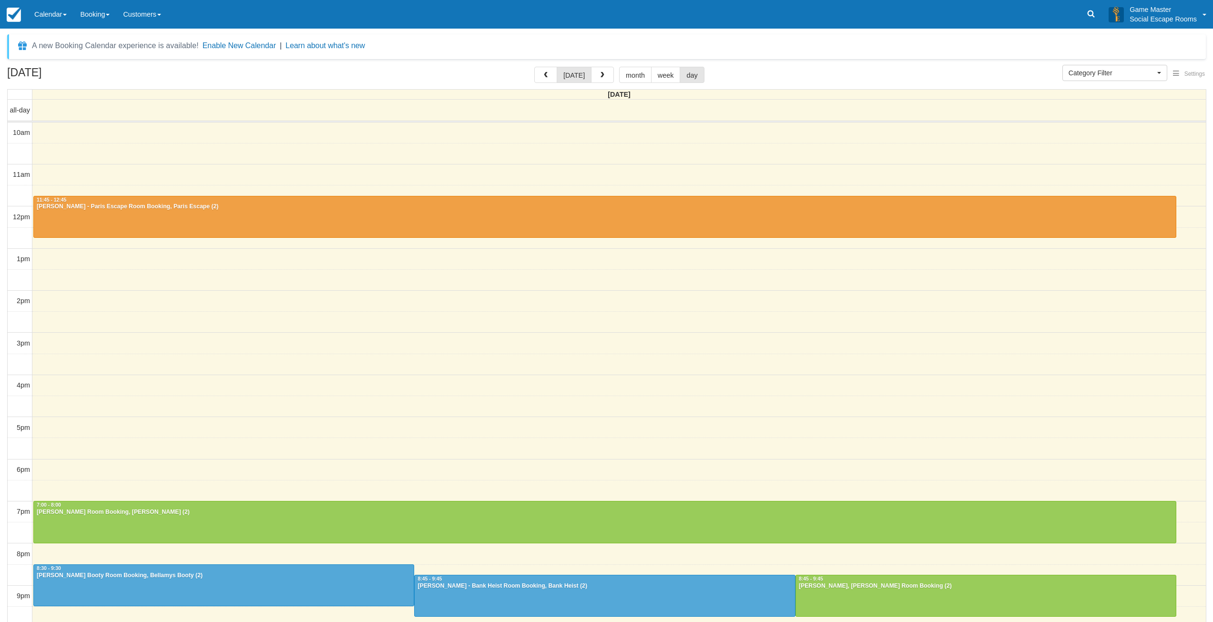
select select
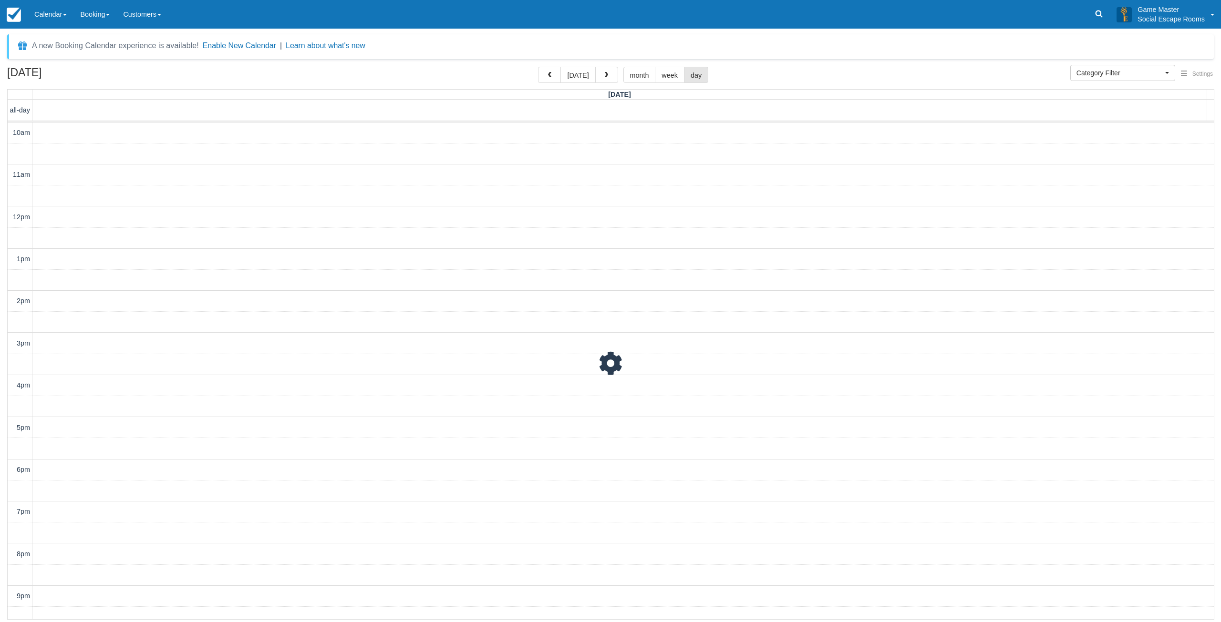
scroll to position [30, 0]
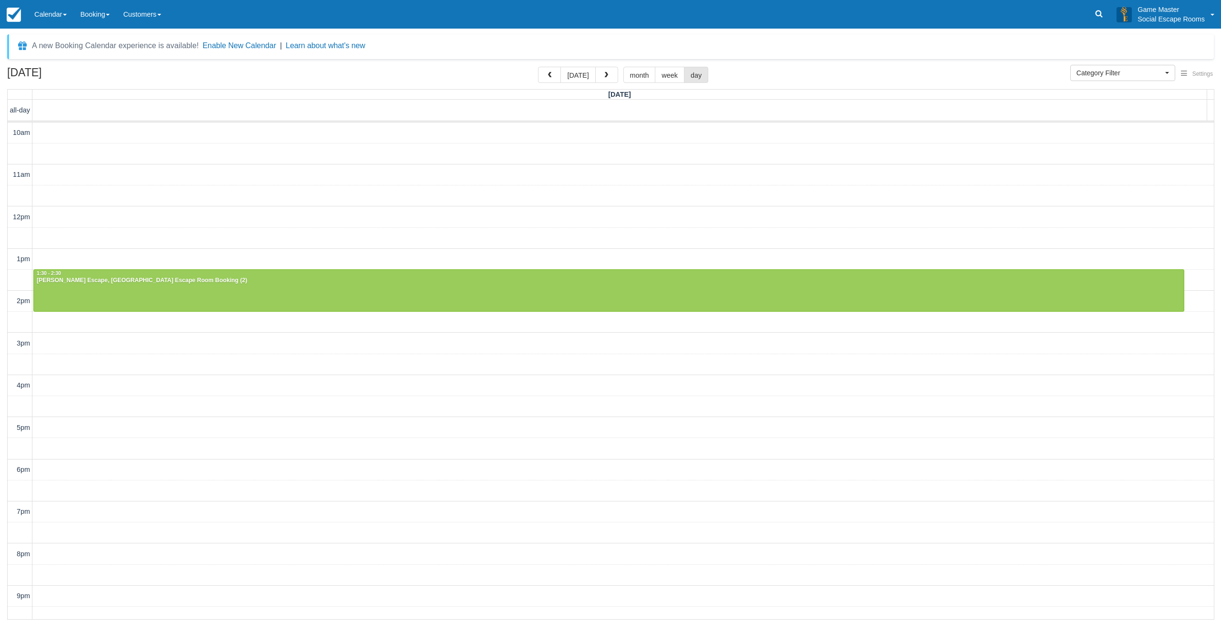
scroll to position [30, 0]
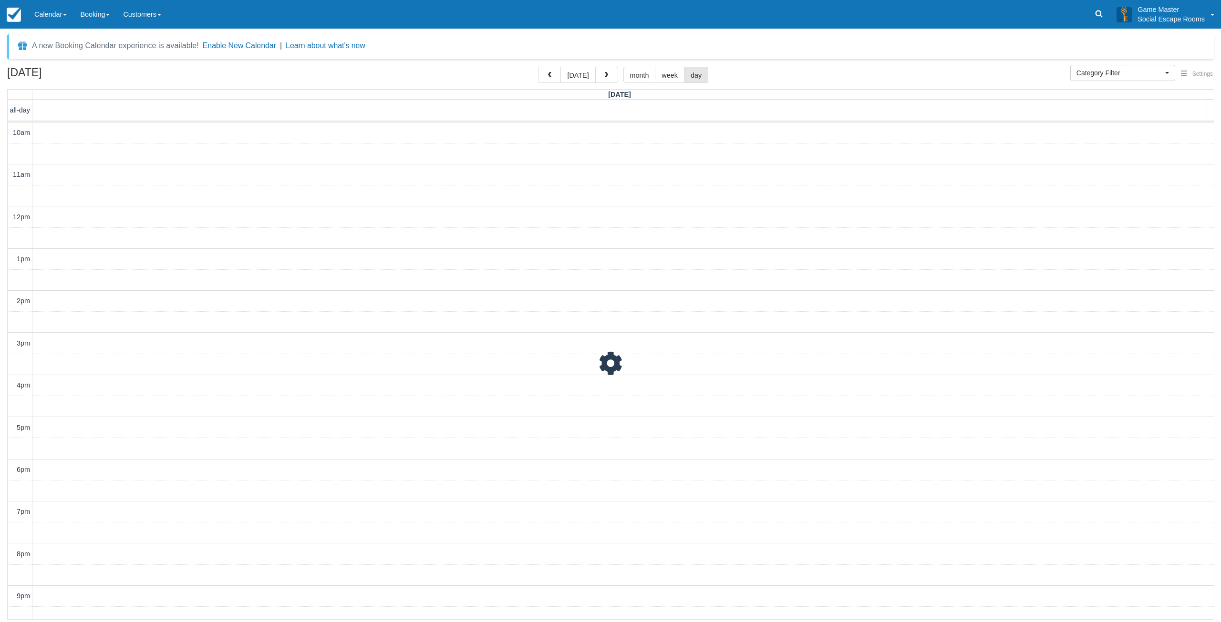
scroll to position [30, 0]
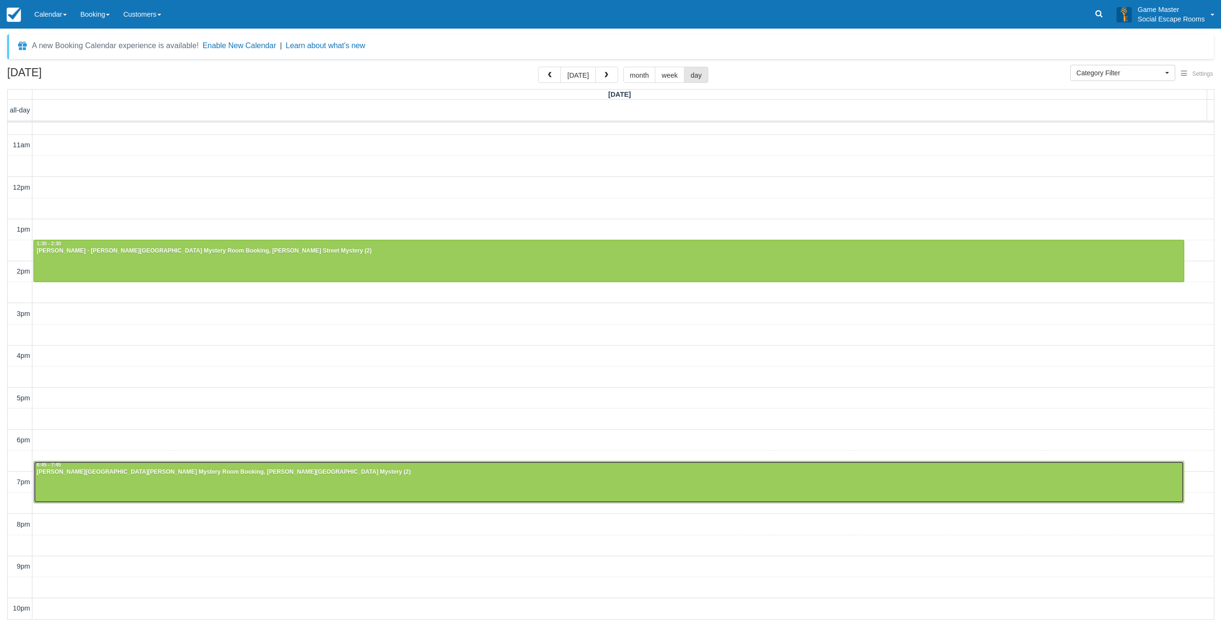
drag, startPoint x: 208, startPoint y: 477, endPoint x: 212, endPoint y: 267, distance: 209.3
